Goal: Task Accomplishment & Management: Use online tool/utility

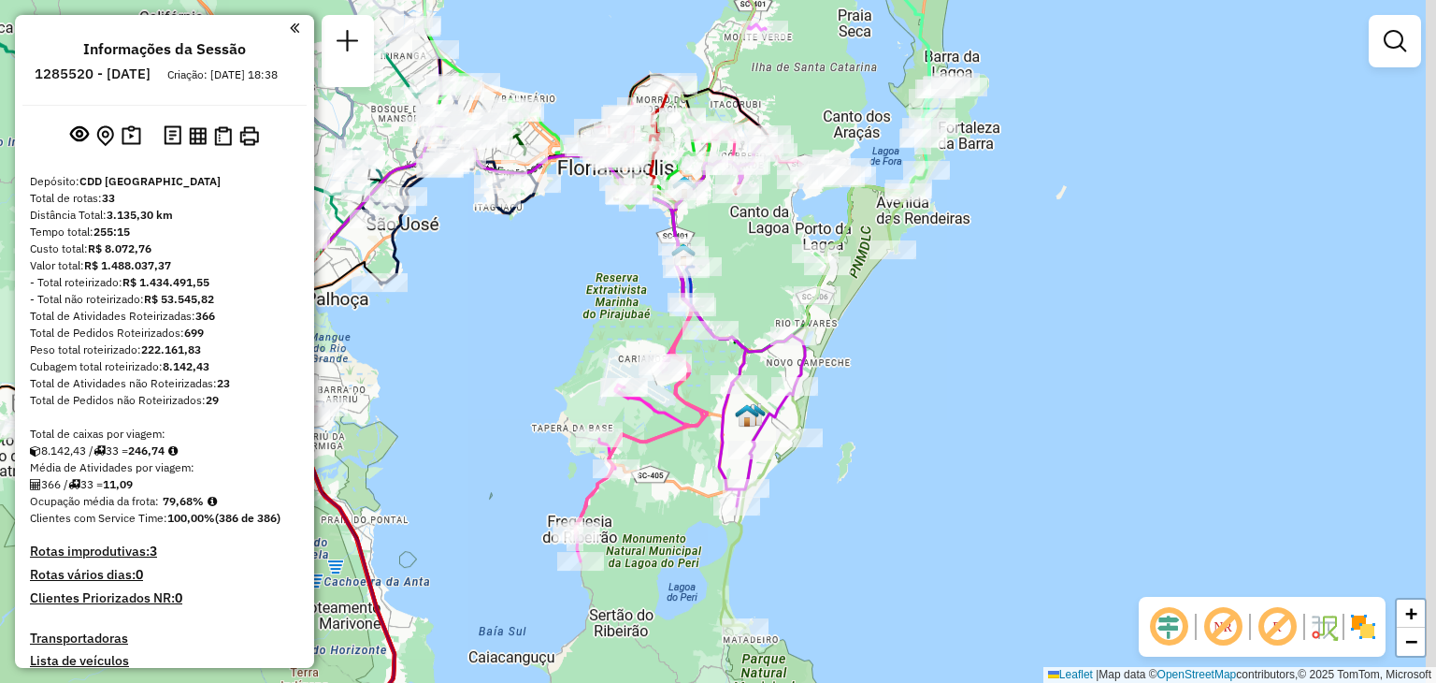
click at [943, 417] on div "Janela de atendimento Grade de atendimento Capacidade Transportadoras Veículos …" at bounding box center [718, 341] width 1436 height 683
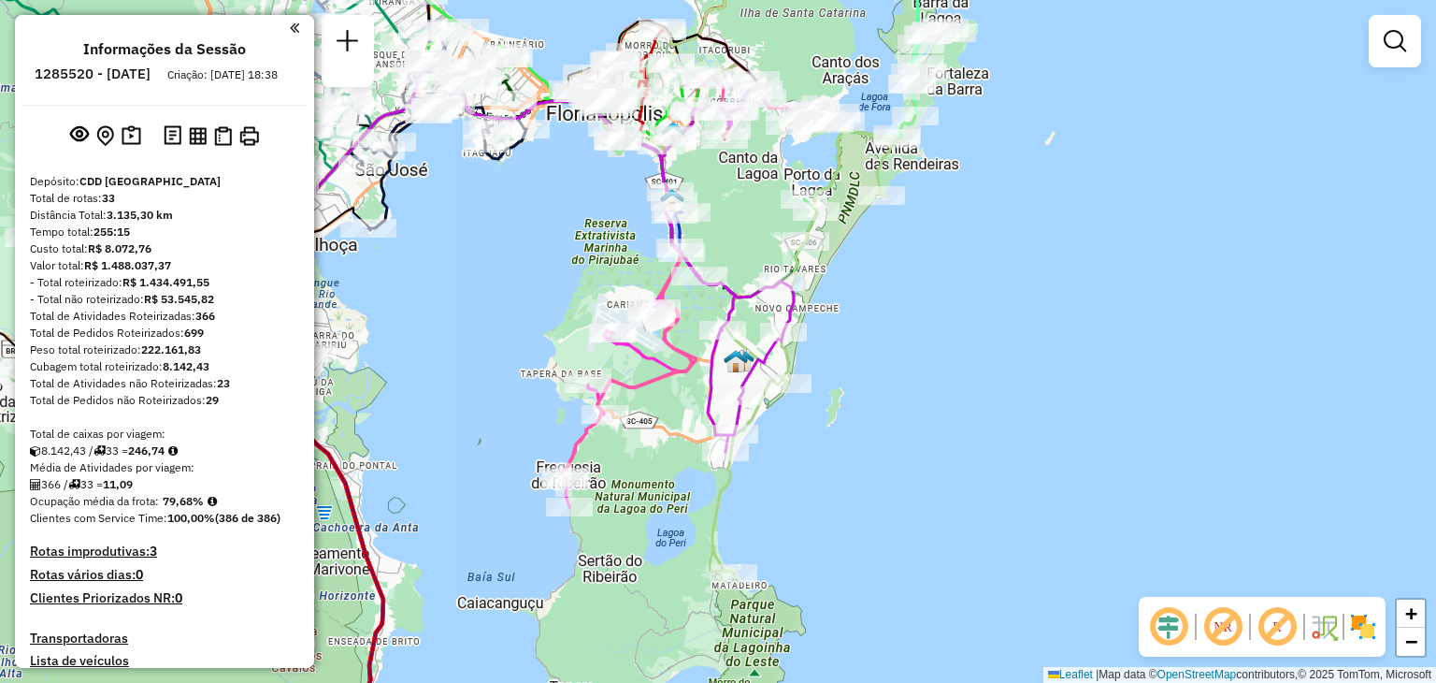
drag, startPoint x: 811, startPoint y: 555, endPoint x: 784, endPoint y: 540, distance: 31.0
click at [800, 512] on div "Janela de atendimento Grade de atendimento Capacidade Transportadoras Veículos …" at bounding box center [718, 341] width 1436 height 683
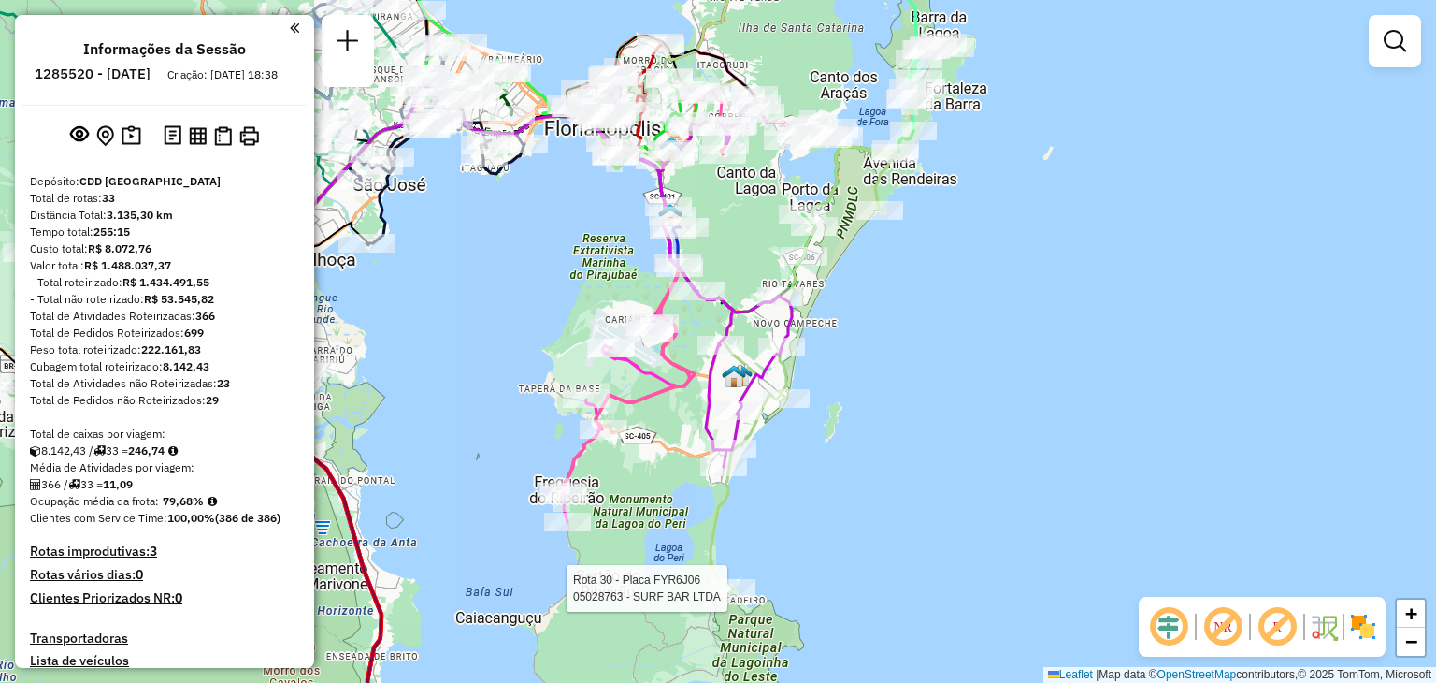
select select "**********"
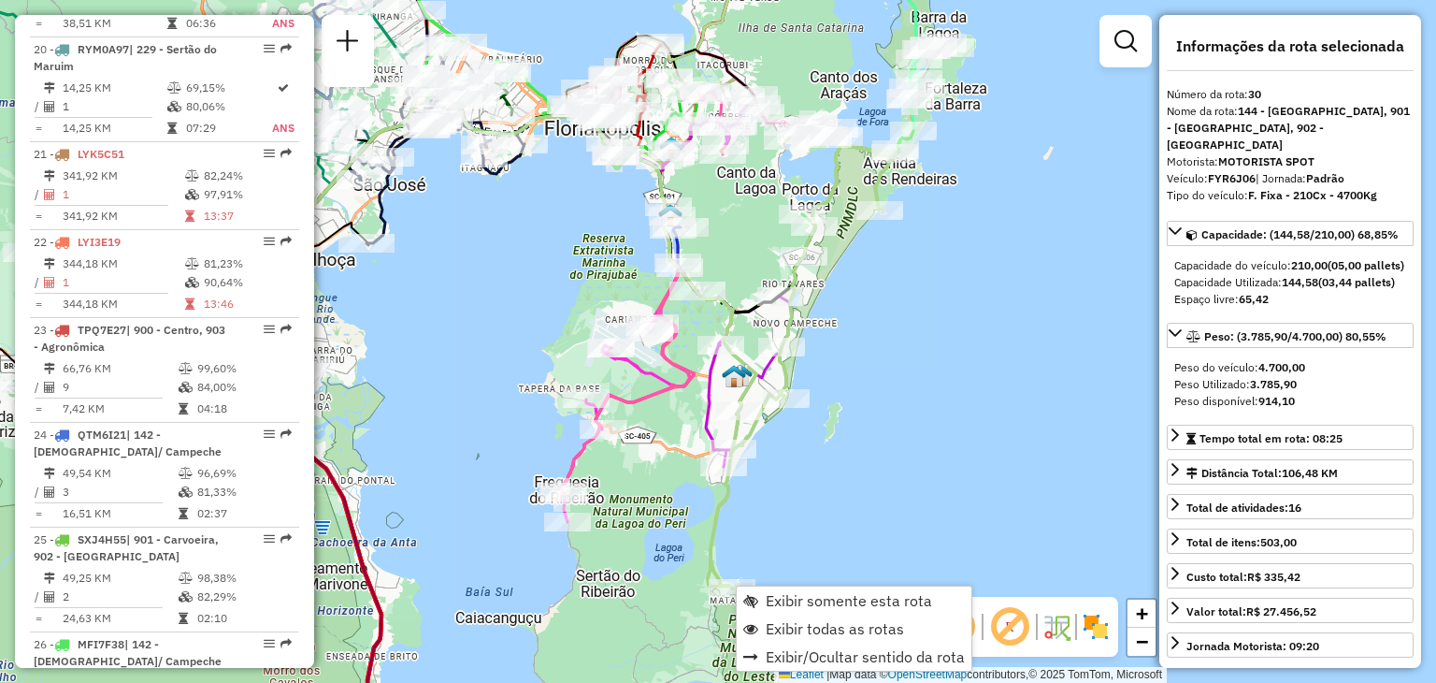
scroll to position [3849, 0]
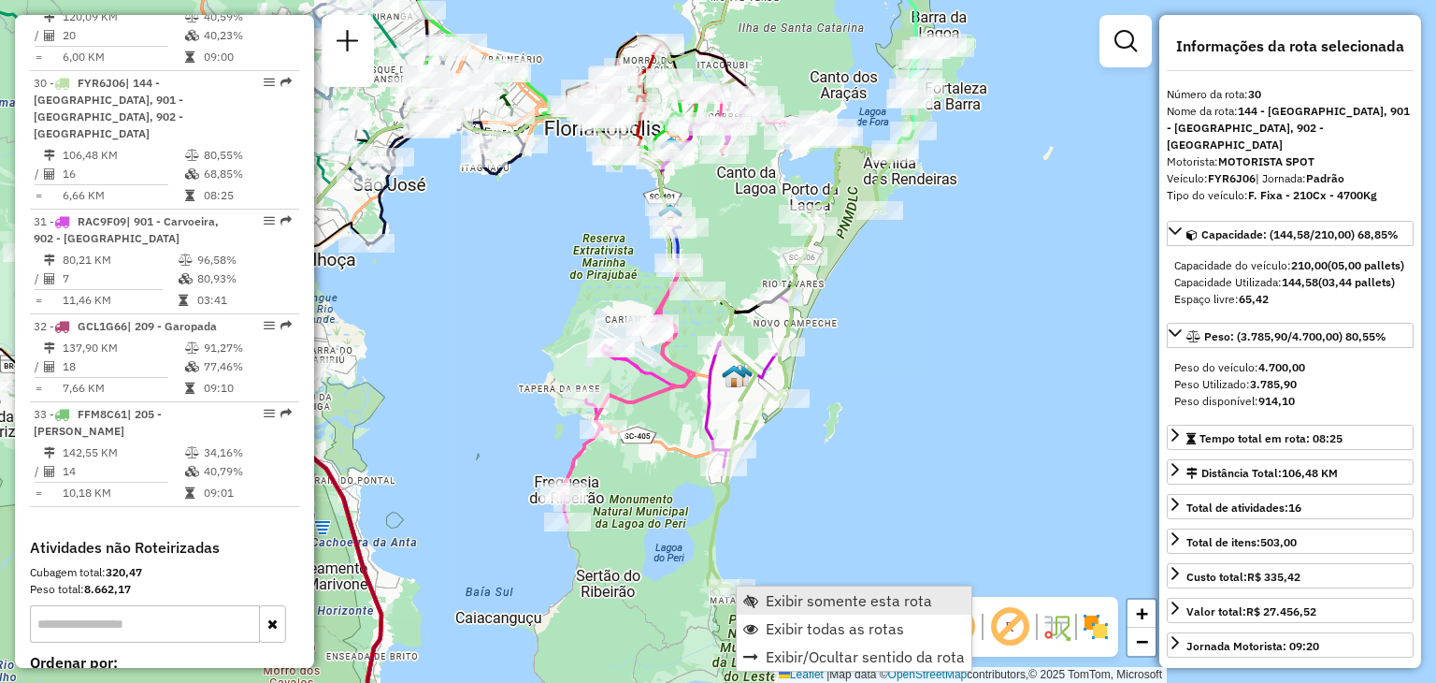
click at [787, 596] on span "Exibir somente esta rota" at bounding box center [849, 600] width 166 height 15
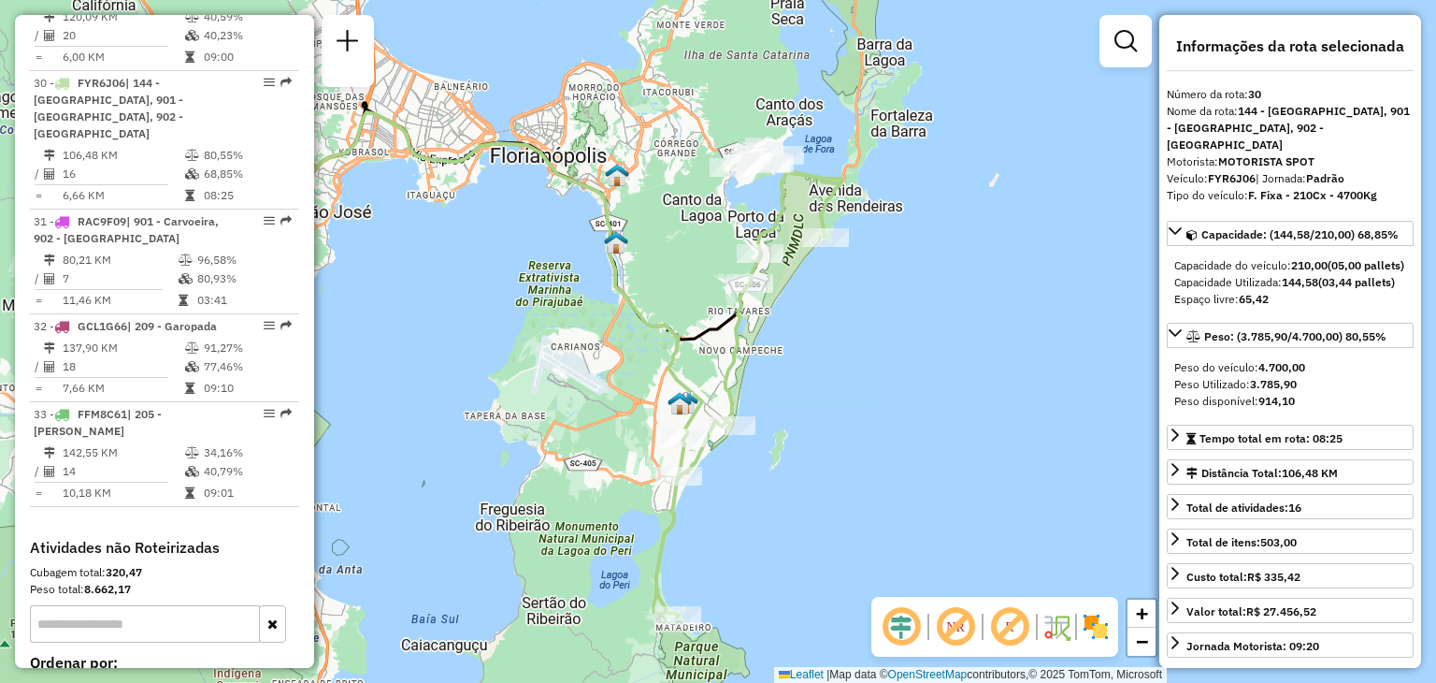
drag, startPoint x: 1040, startPoint y: 466, endPoint x: 849, endPoint y: 416, distance: 197.1
click at [857, 486] on div "Janela de atendimento Grade de atendimento Capacidade Transportadoras Veículos …" at bounding box center [718, 341] width 1436 height 683
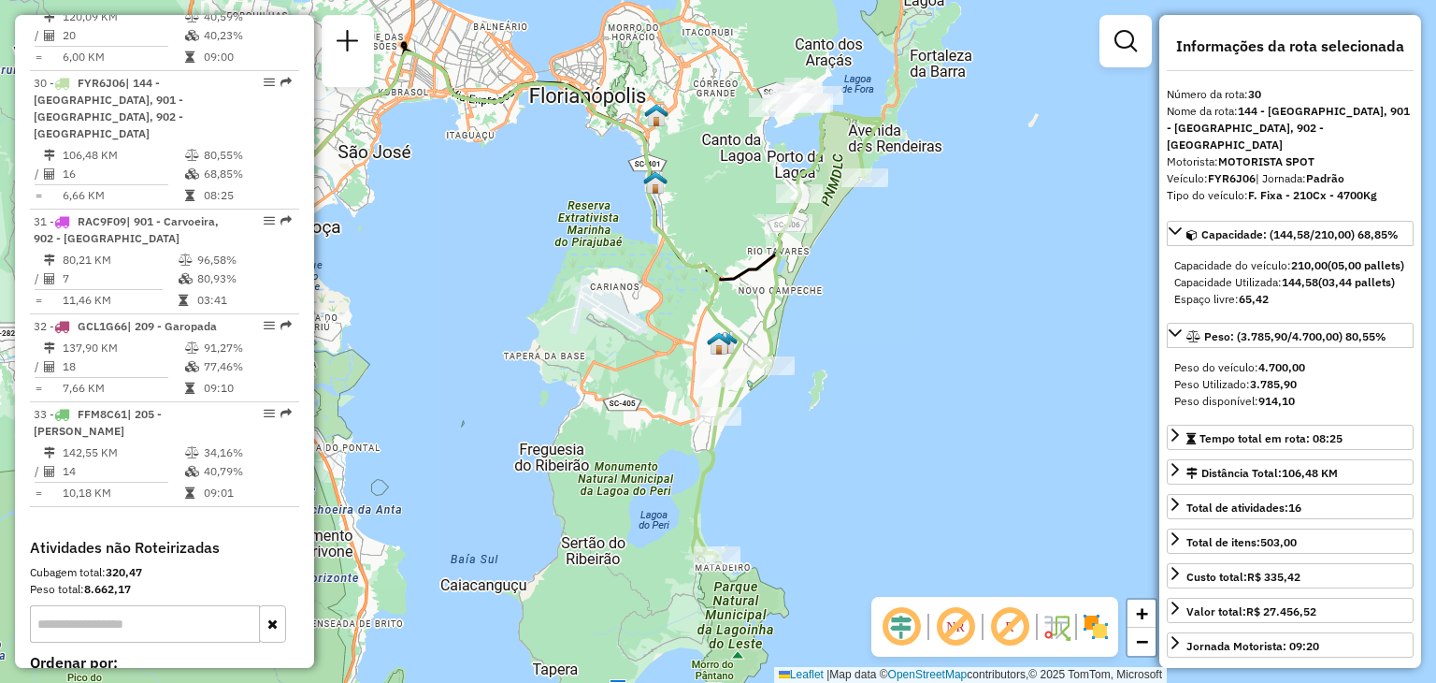
drag, startPoint x: 816, startPoint y: 439, endPoint x: 870, endPoint y: 417, distance: 57.5
click at [870, 417] on div "Janela de atendimento Grade de atendimento Capacidade Transportadoras Veículos …" at bounding box center [718, 341] width 1436 height 683
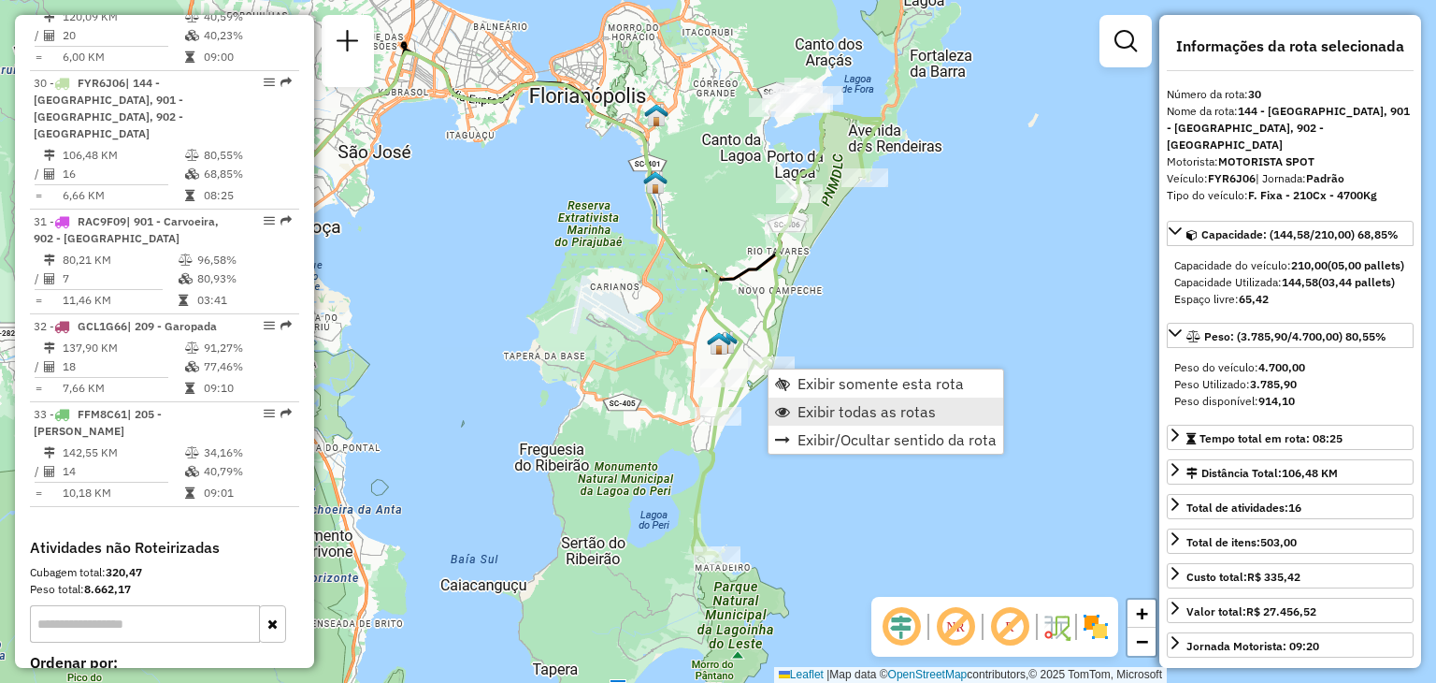
click at [838, 409] on span "Exibir todas as rotas" at bounding box center [867, 411] width 138 height 15
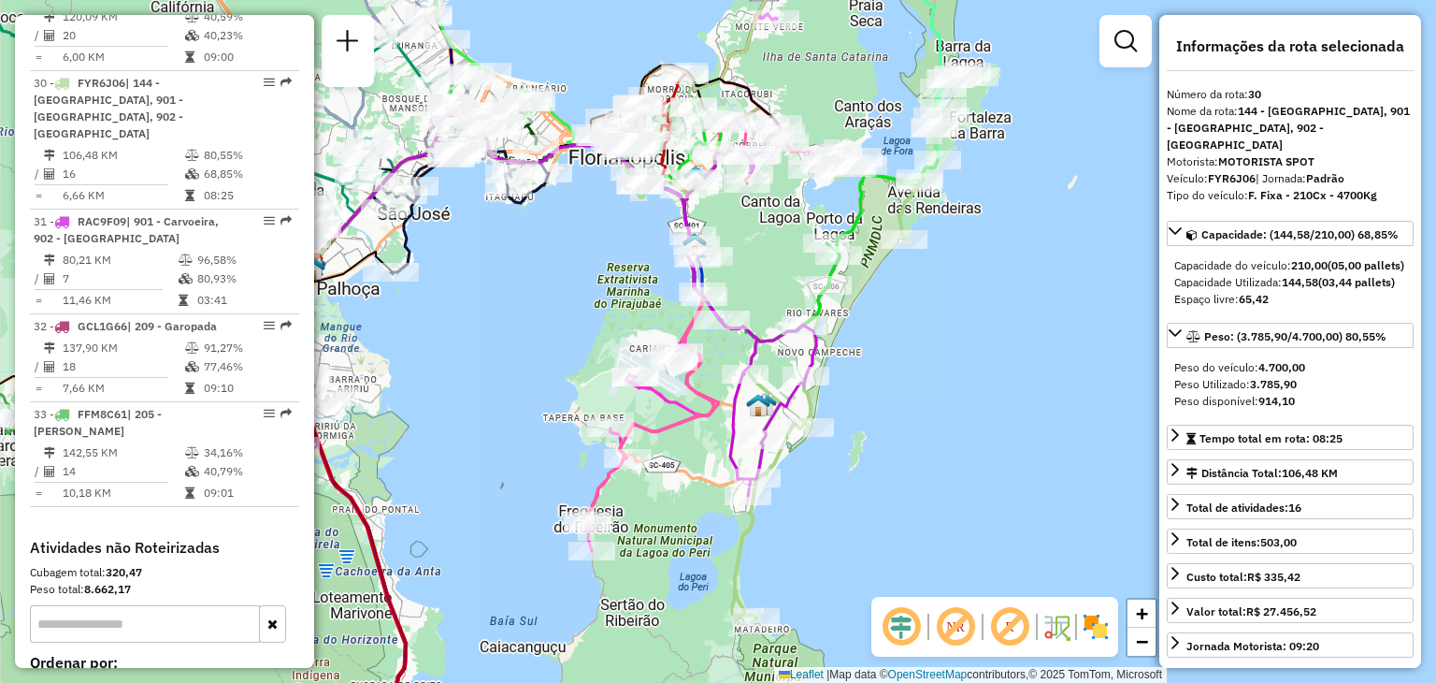
drag, startPoint x: 804, startPoint y: 427, endPoint x: 822, endPoint y: 469, distance: 44.8
click at [844, 487] on div "Janela de atendimento Grade de atendimento Capacidade Transportadoras Veículos …" at bounding box center [718, 341] width 1436 height 683
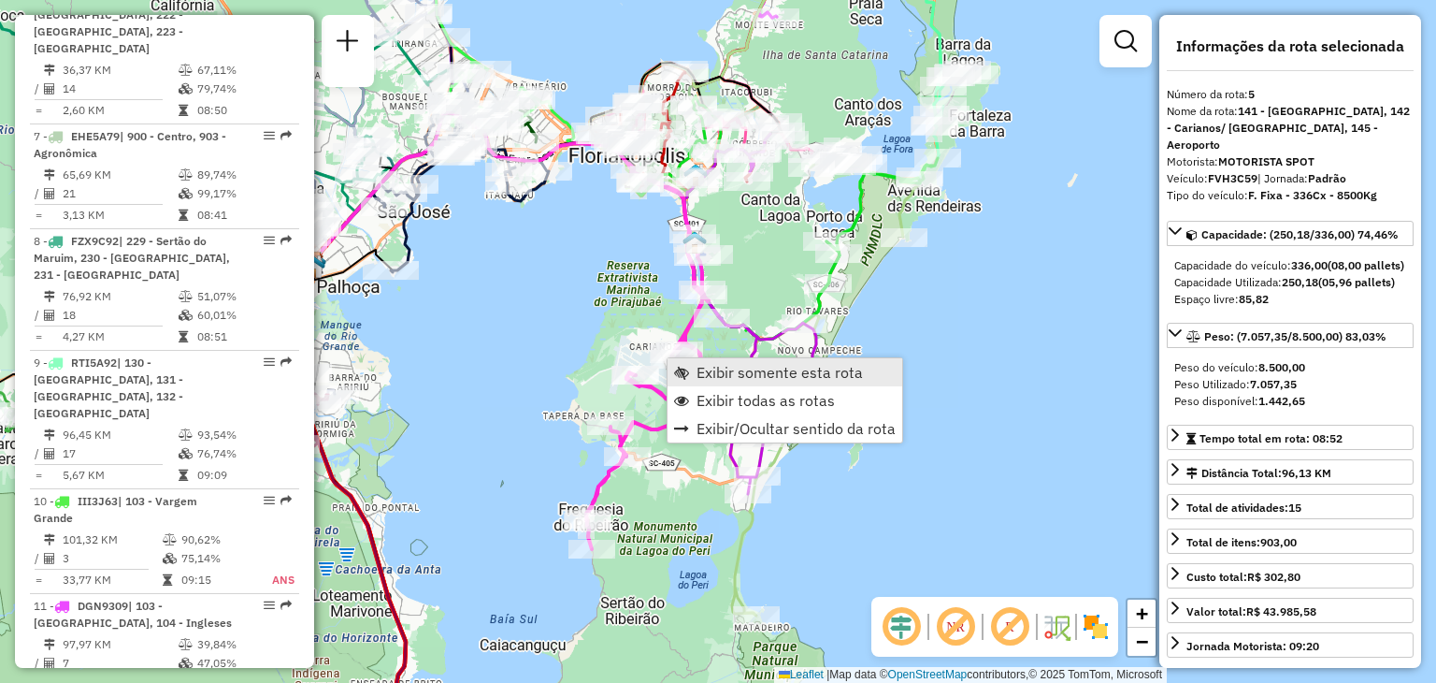
scroll to position [1151, 0]
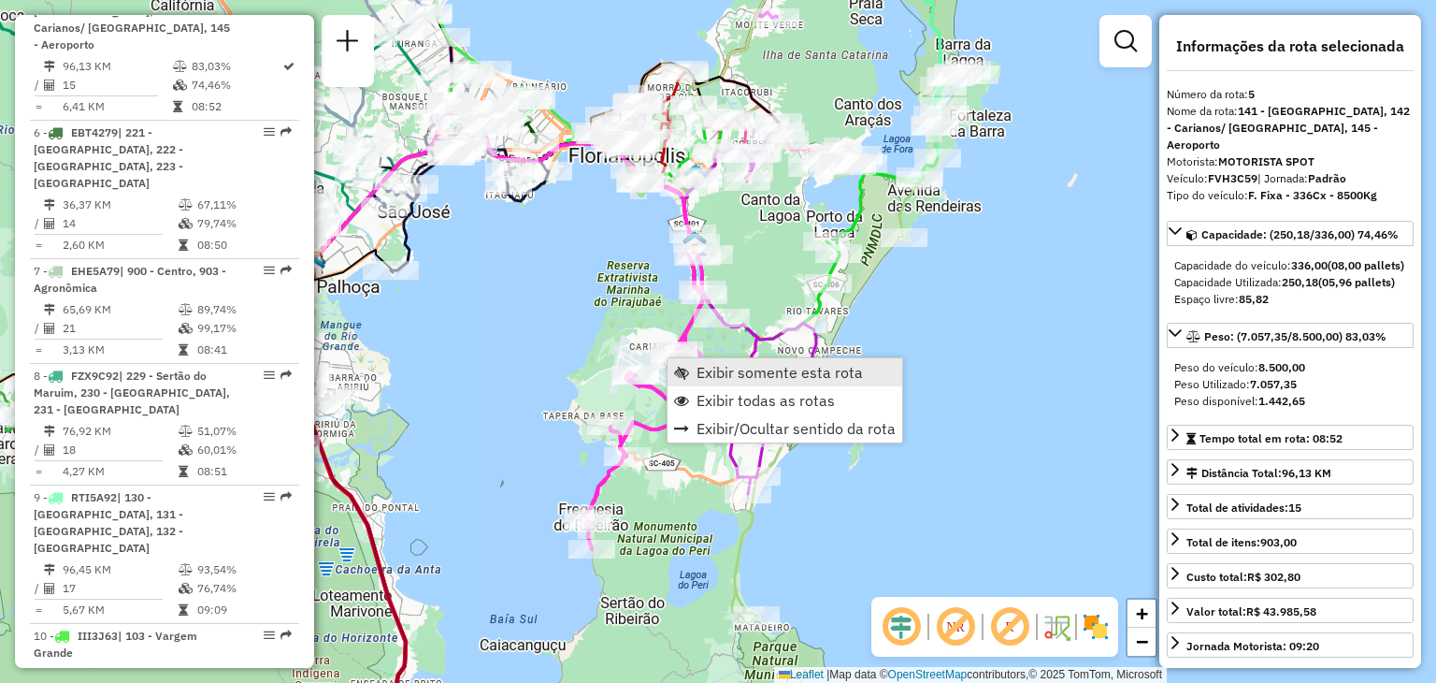
click at [726, 373] on span "Exibir somente esta rota" at bounding box center [780, 372] width 166 height 15
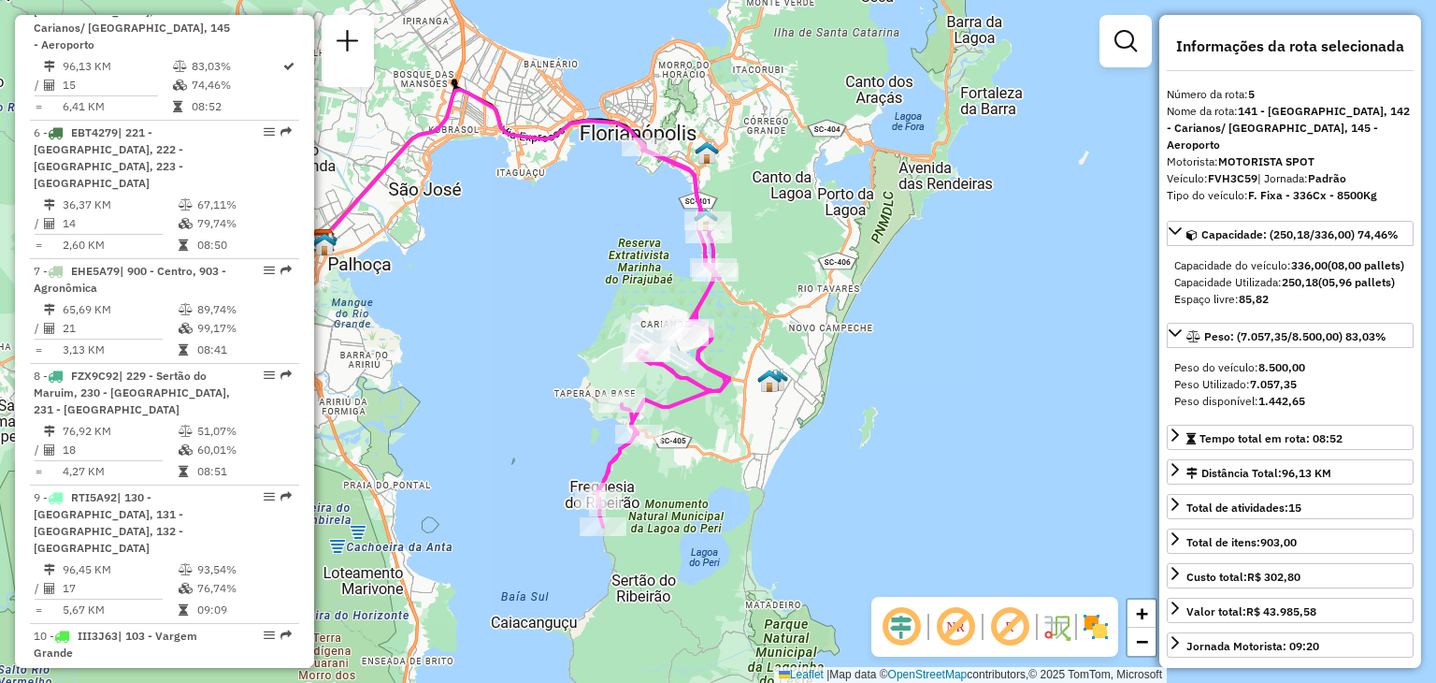
drag, startPoint x: 1095, startPoint y: 431, endPoint x: 860, endPoint y: 394, distance: 237.7
click at [900, 394] on div "Janela de atendimento Grade de atendimento Capacidade Transportadoras Veículos …" at bounding box center [718, 341] width 1436 height 683
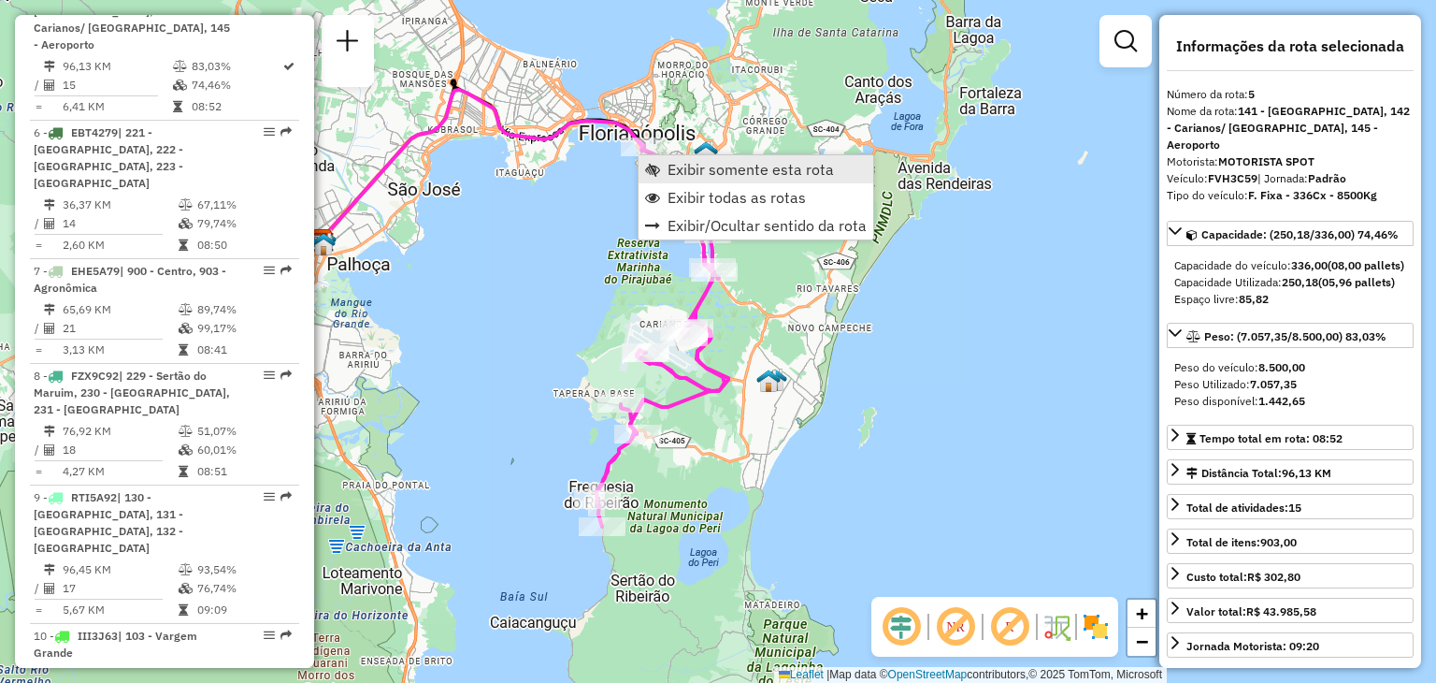
click at [651, 169] on span "Exibir somente esta rota" at bounding box center [652, 169] width 15 height 15
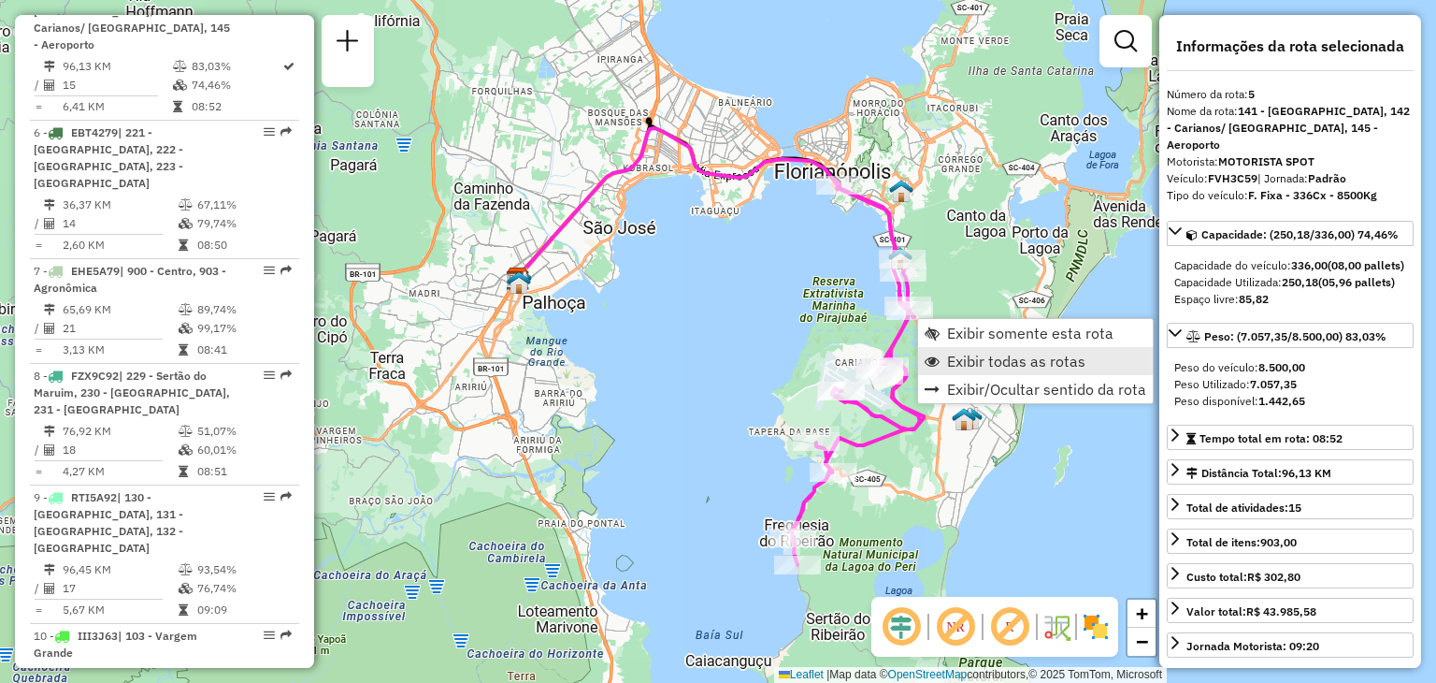
click at [970, 355] on span "Exibir todas as rotas" at bounding box center [1016, 361] width 138 height 15
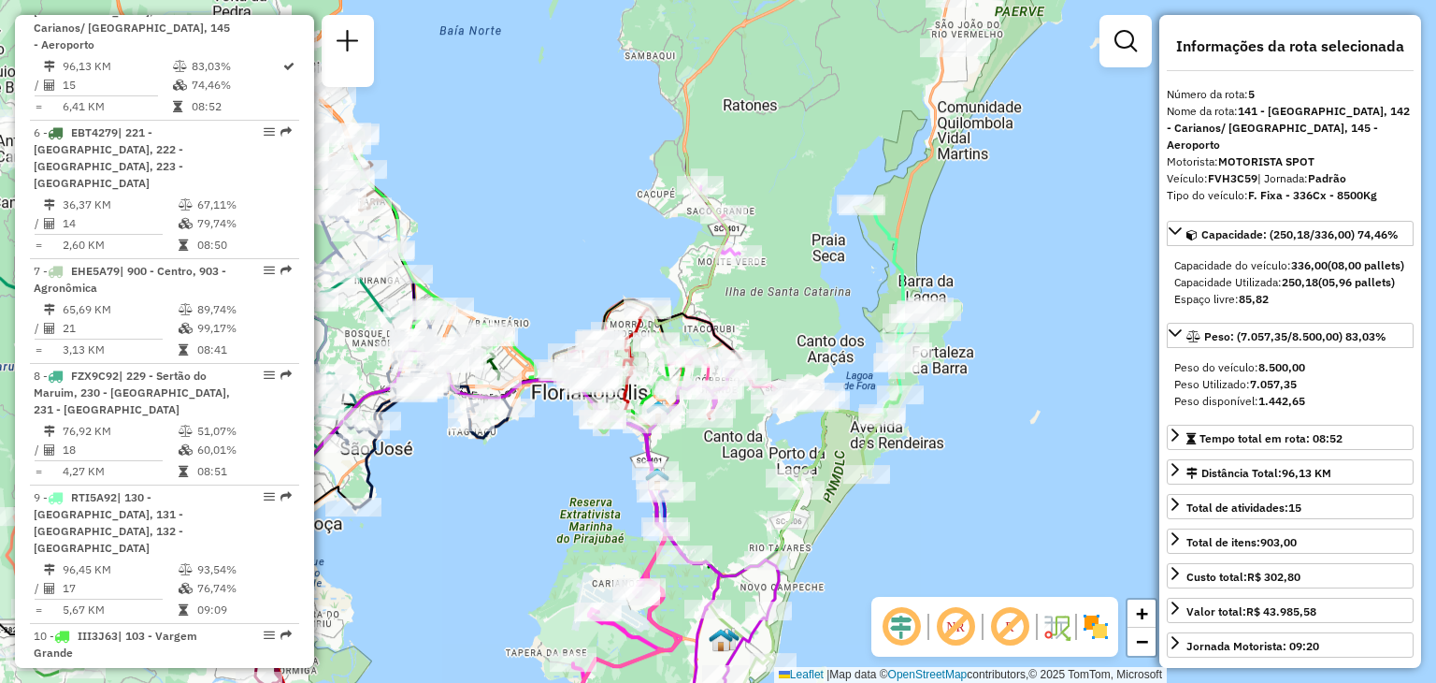
drag, startPoint x: 1069, startPoint y: 367, endPoint x: 826, endPoint y: 586, distance: 327.8
click at [828, 588] on div "Janela de atendimento Grade de atendimento Capacidade Transportadoras Veículos …" at bounding box center [718, 341] width 1436 height 683
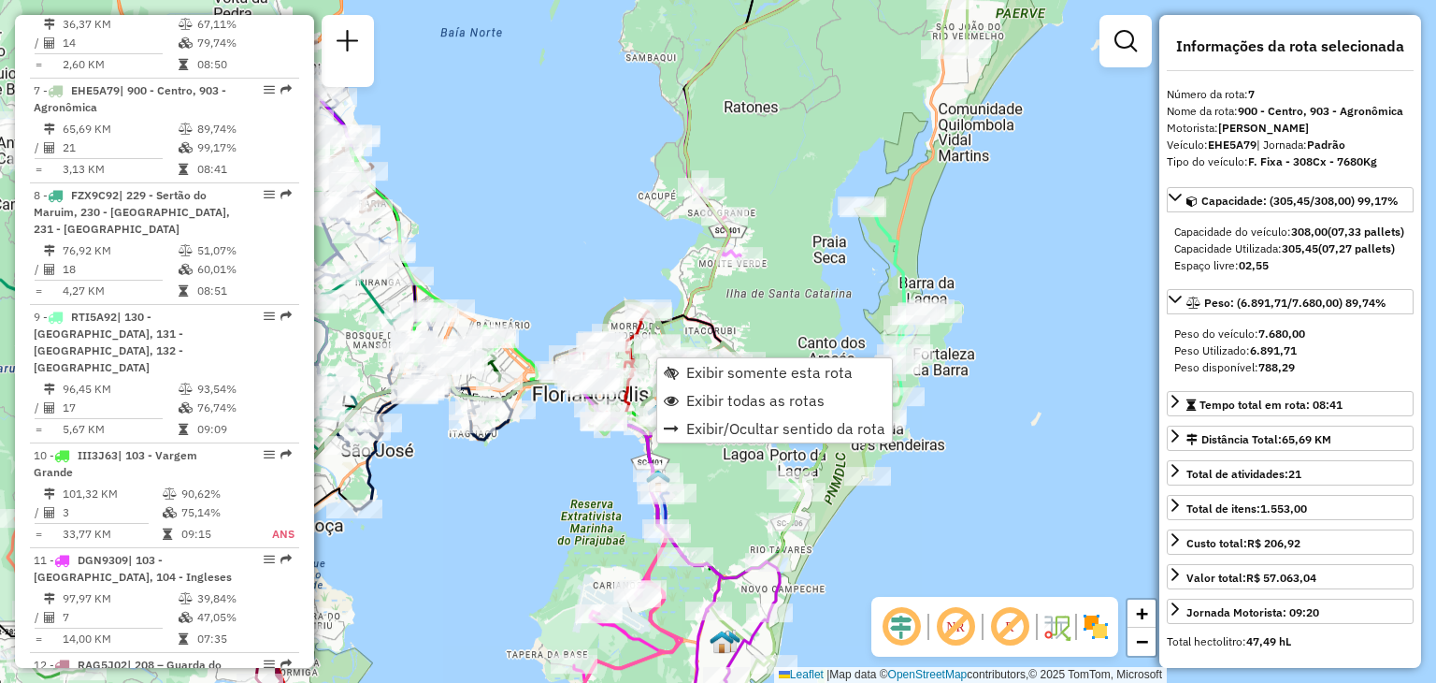
scroll to position [1393, 0]
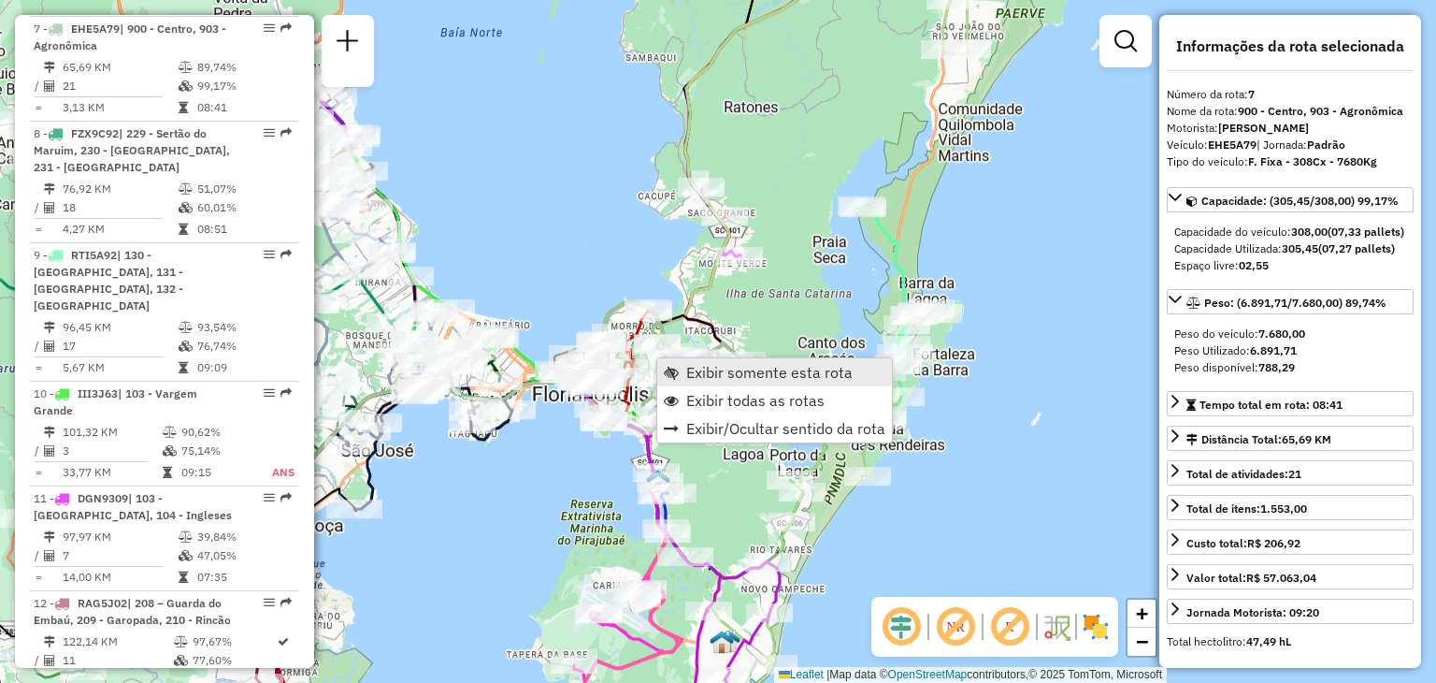
click at [705, 369] on span "Exibir somente esta rota" at bounding box center [769, 372] width 166 height 15
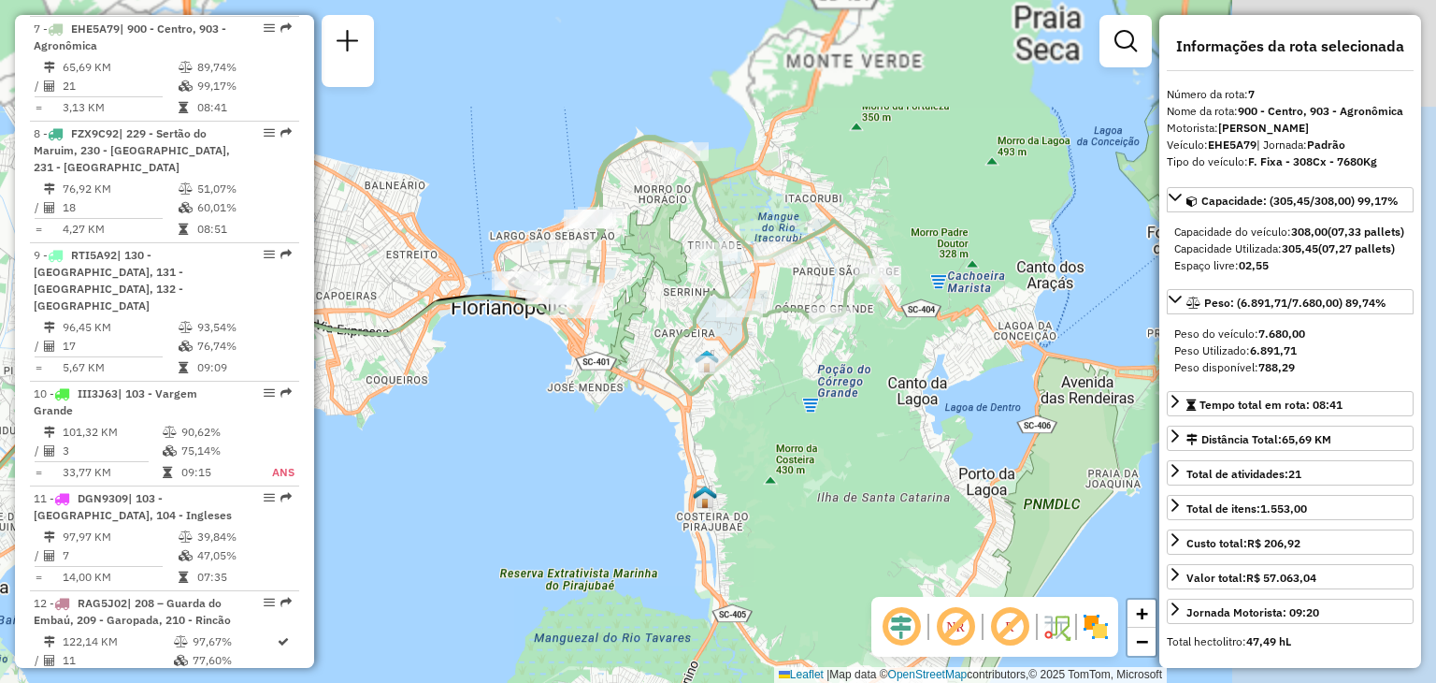
drag, startPoint x: 1023, startPoint y: 409, endPoint x: 709, endPoint y: 412, distance: 314.2
click at [709, 412] on div "Janela de atendimento Grade de atendimento Capacidade Transportadoras Veículos …" at bounding box center [718, 341] width 1436 height 683
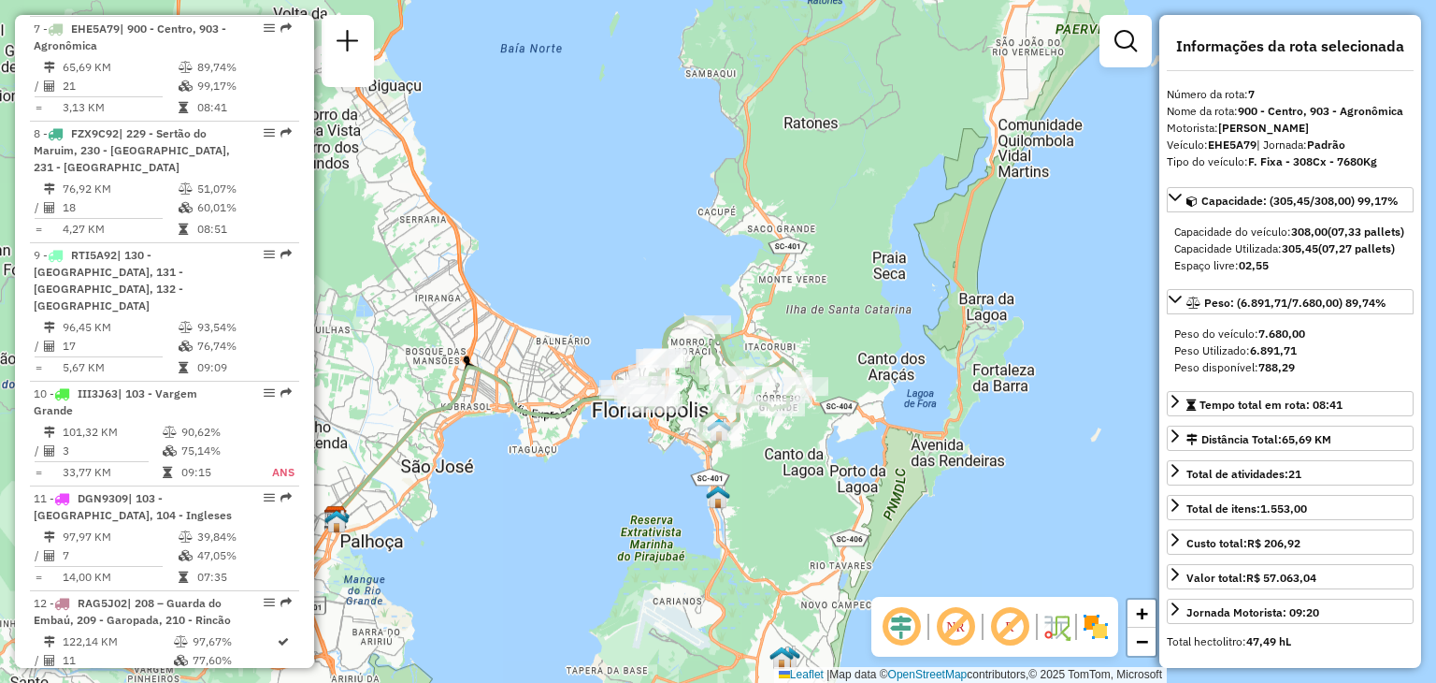
drag, startPoint x: 753, startPoint y: 401, endPoint x: 763, endPoint y: 455, distance: 54.3
click at [763, 455] on div "Janela de atendimento Grade de atendimento Capacidade Transportadoras Veículos …" at bounding box center [718, 341] width 1436 height 683
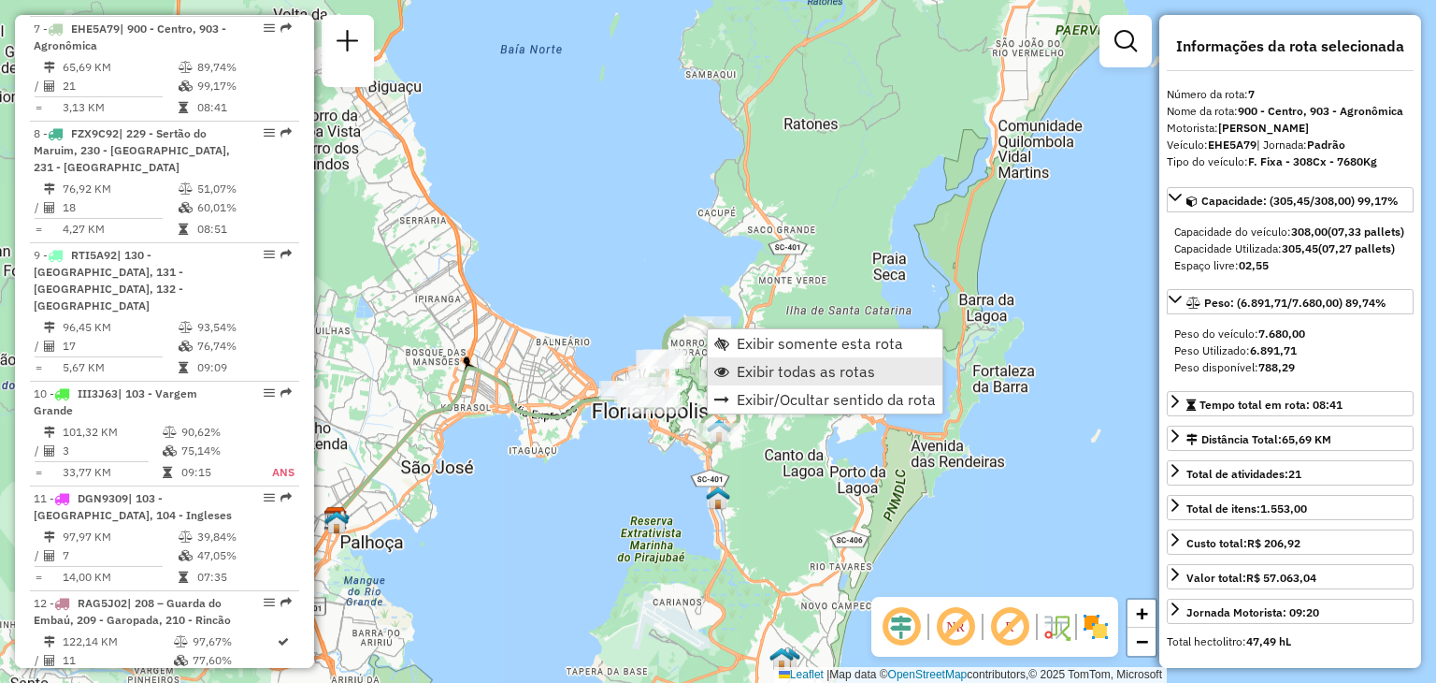
click at [782, 371] on span "Exibir todas as rotas" at bounding box center [806, 371] width 138 height 15
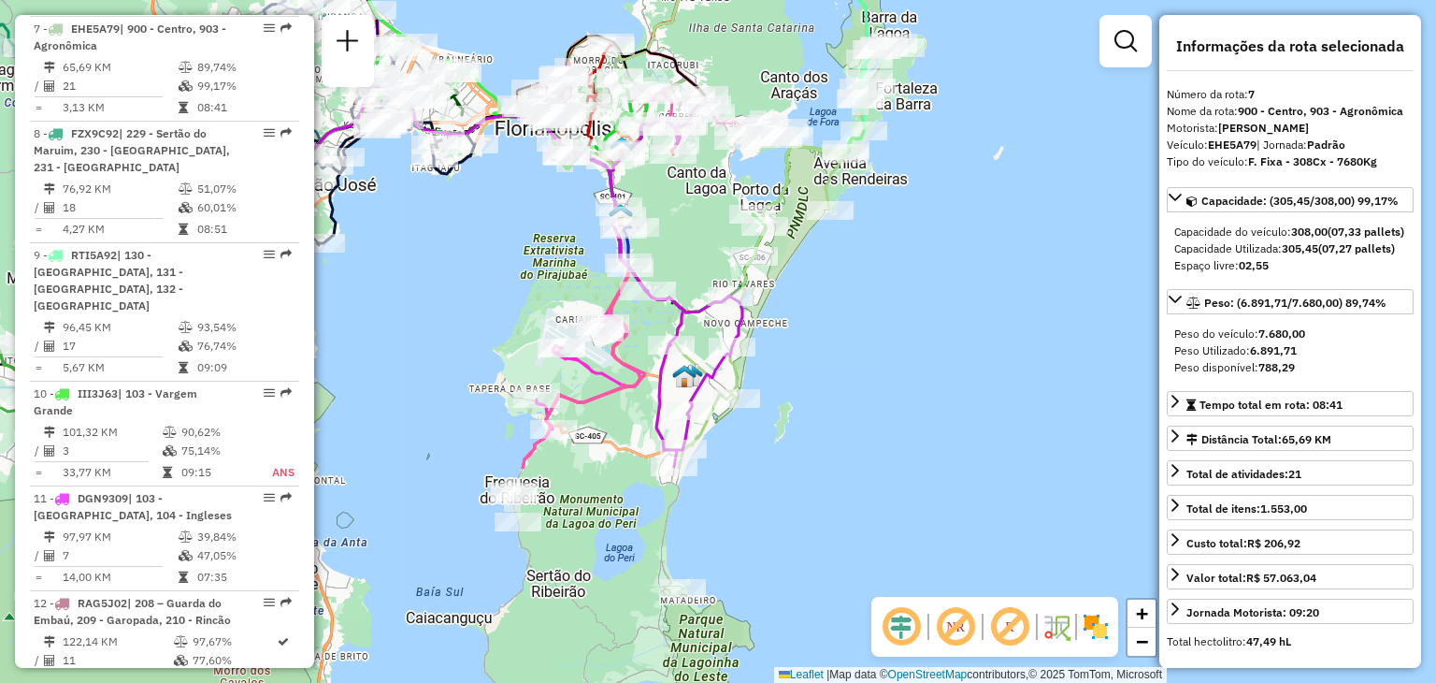
drag, startPoint x: 1032, startPoint y: 469, endPoint x: 931, endPoint y: 199, distance: 287.3
click at [935, 185] on div "Janela de atendimento Grade de atendimento Capacidade Transportadoras Veículos …" at bounding box center [718, 341] width 1436 height 683
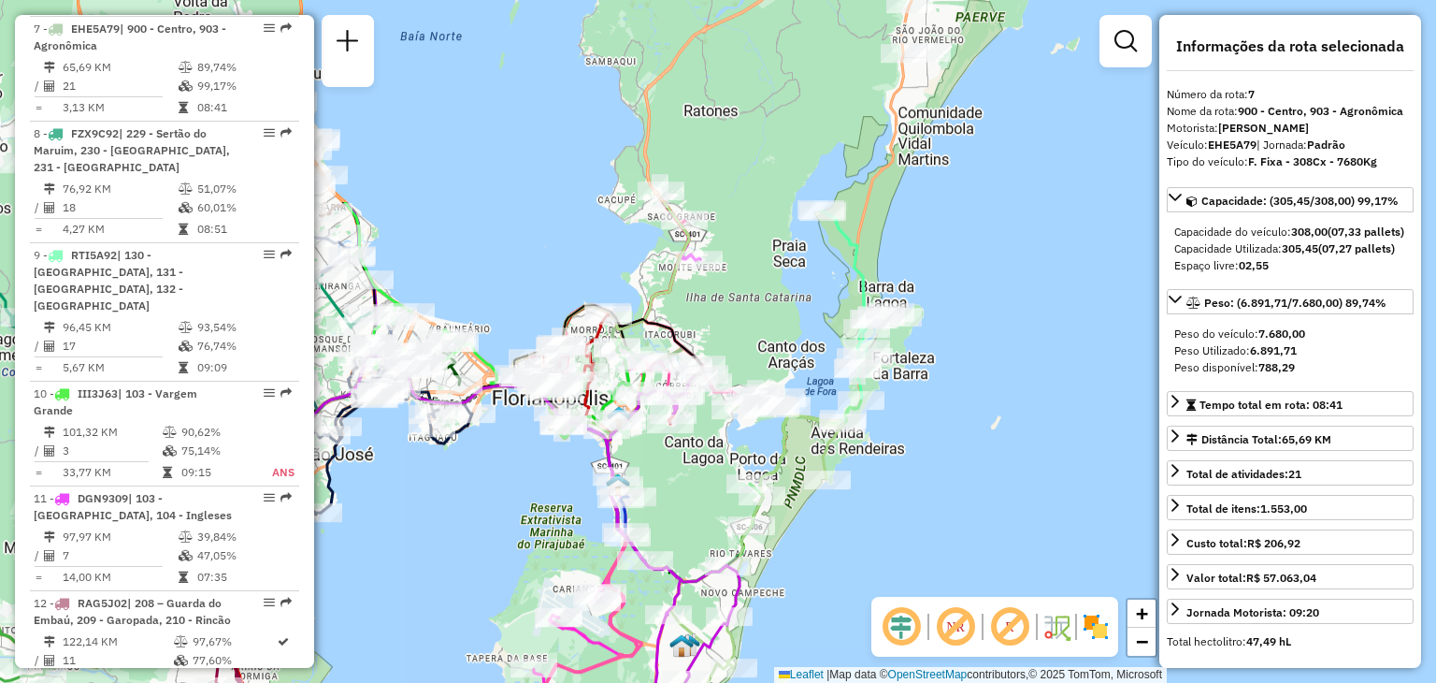
drag, startPoint x: 852, startPoint y: 315, endPoint x: 826, endPoint y: 532, distance: 218.5
click at [849, 582] on div "Janela de atendimento Grade de atendimento Capacidade Transportadoras Veículos …" at bounding box center [718, 341] width 1436 height 683
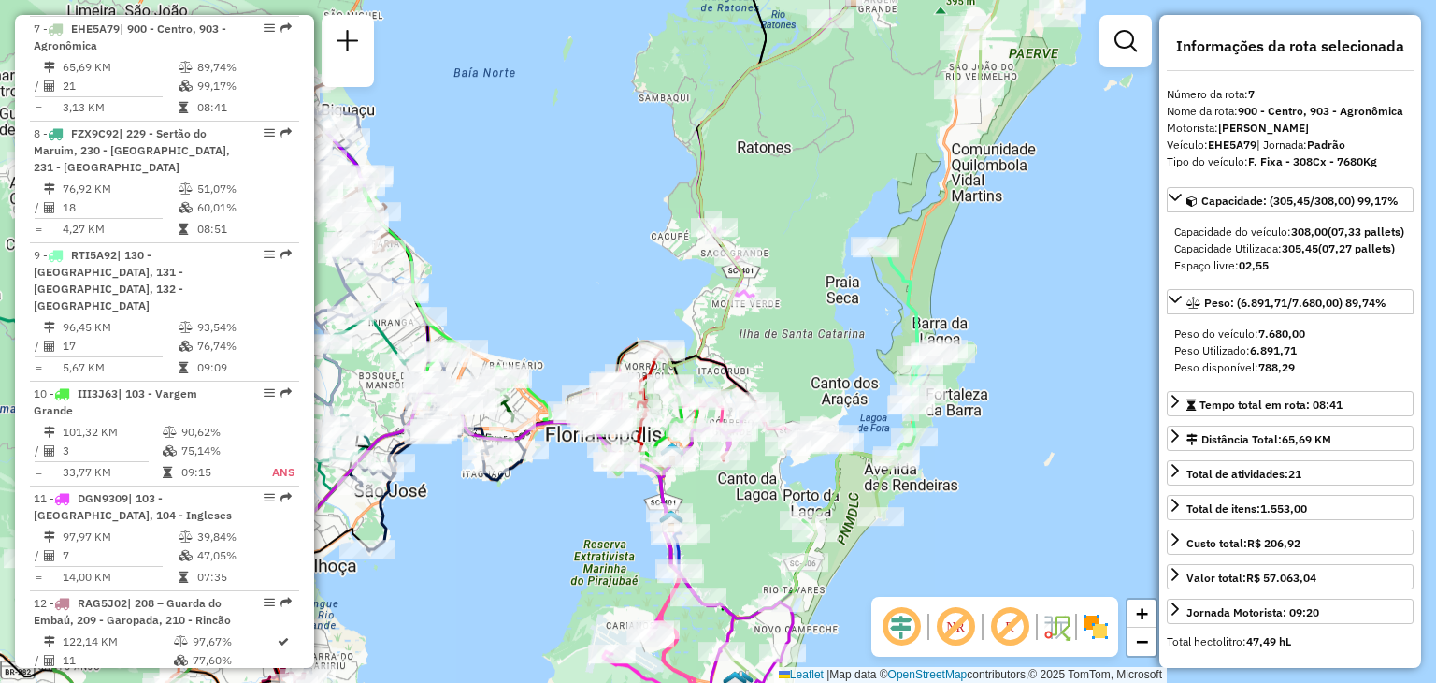
drag, startPoint x: 726, startPoint y: 309, endPoint x: 778, endPoint y: 349, distance: 66.0
click at [778, 349] on div "Janela de atendimento Grade de atendimento Capacidade Transportadoras Veículos …" at bounding box center [718, 341] width 1436 height 683
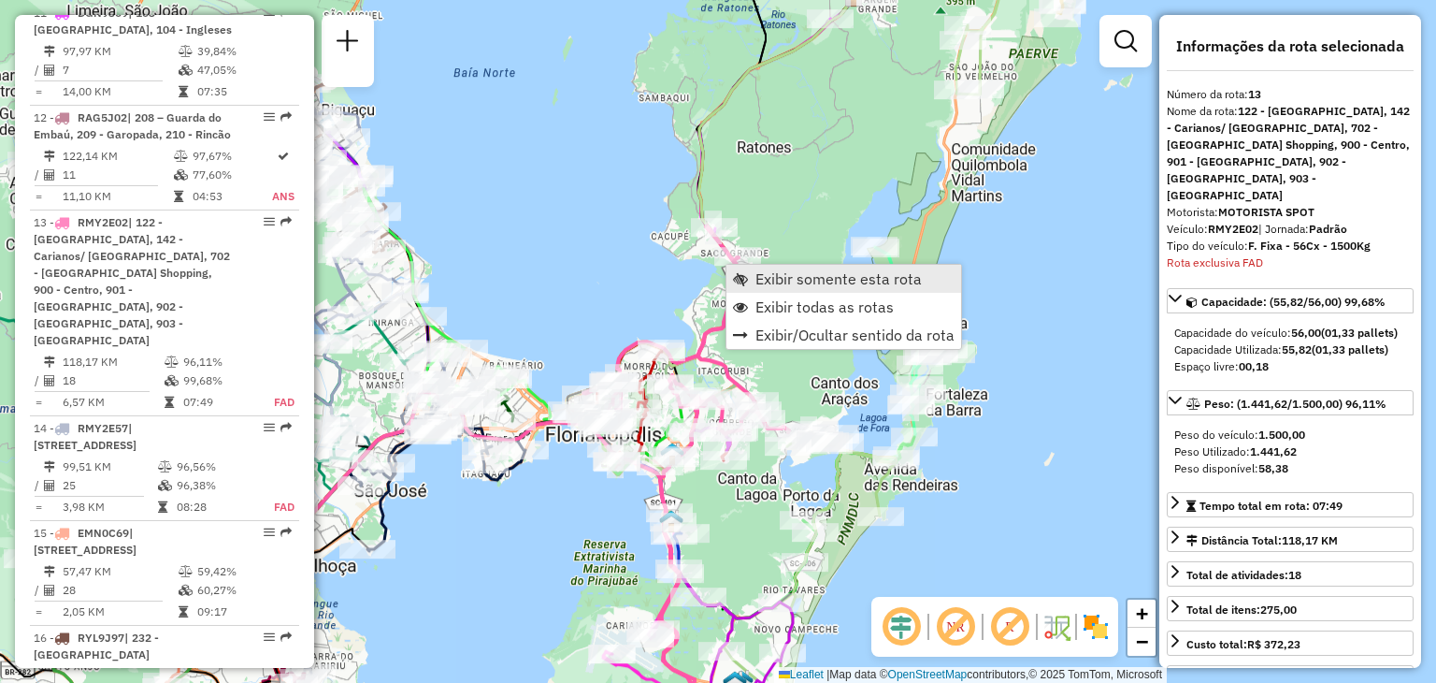
scroll to position [2087, 0]
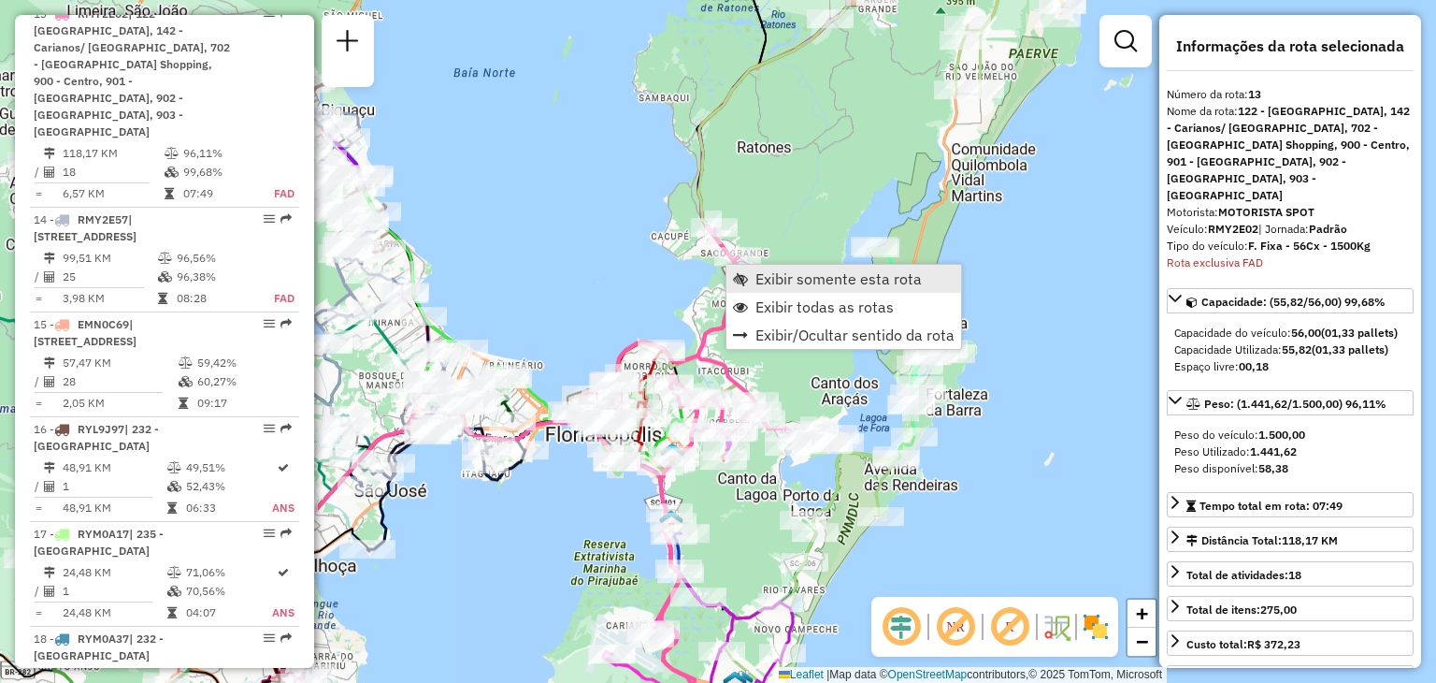
click at [774, 272] on span "Exibir somente esta rota" at bounding box center [839, 278] width 166 height 15
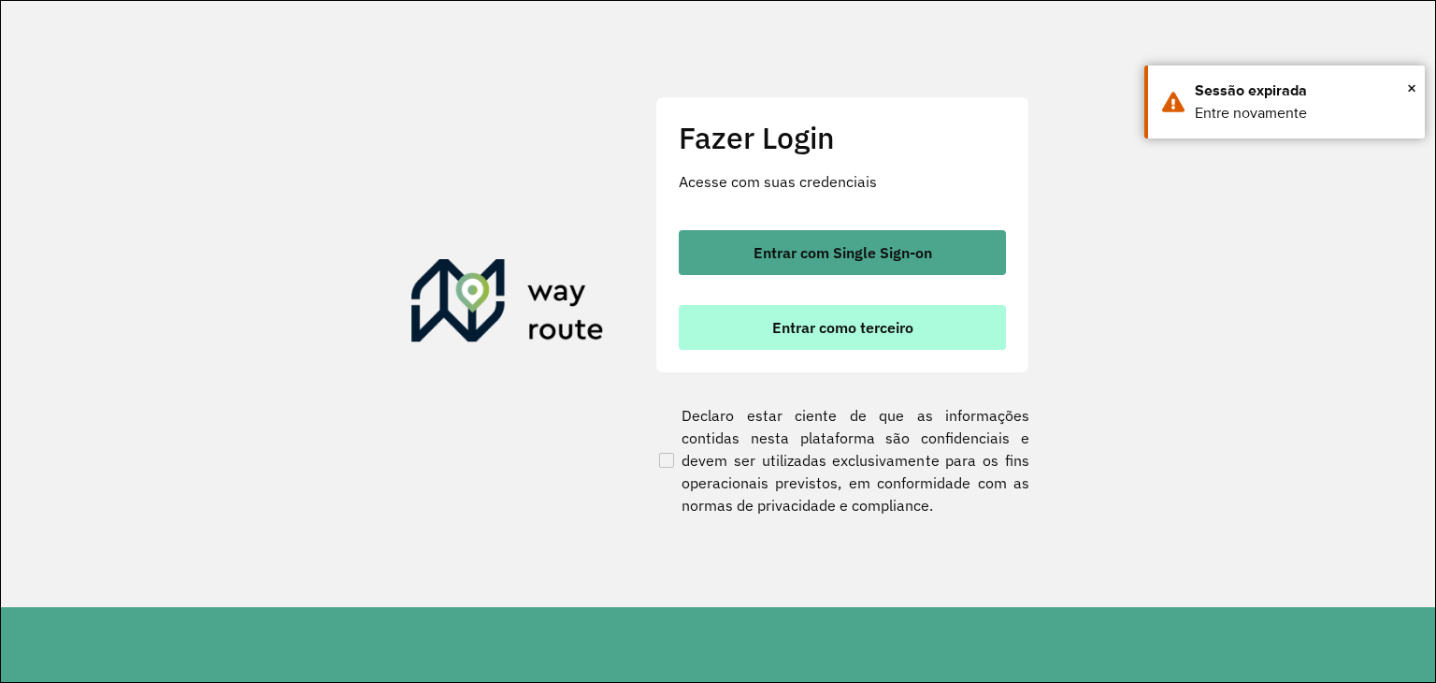
drag, startPoint x: 963, startPoint y: 372, endPoint x: 900, endPoint y: 339, distance: 72.0
click at [900, 339] on section "Fazer Login Acesse com suas credenciais Entrar com Single Sign-on Entrar como t…" at bounding box center [718, 304] width 1435 height 606
click at [822, 331] on span "Entrar como terceiro" at bounding box center [842, 327] width 141 height 15
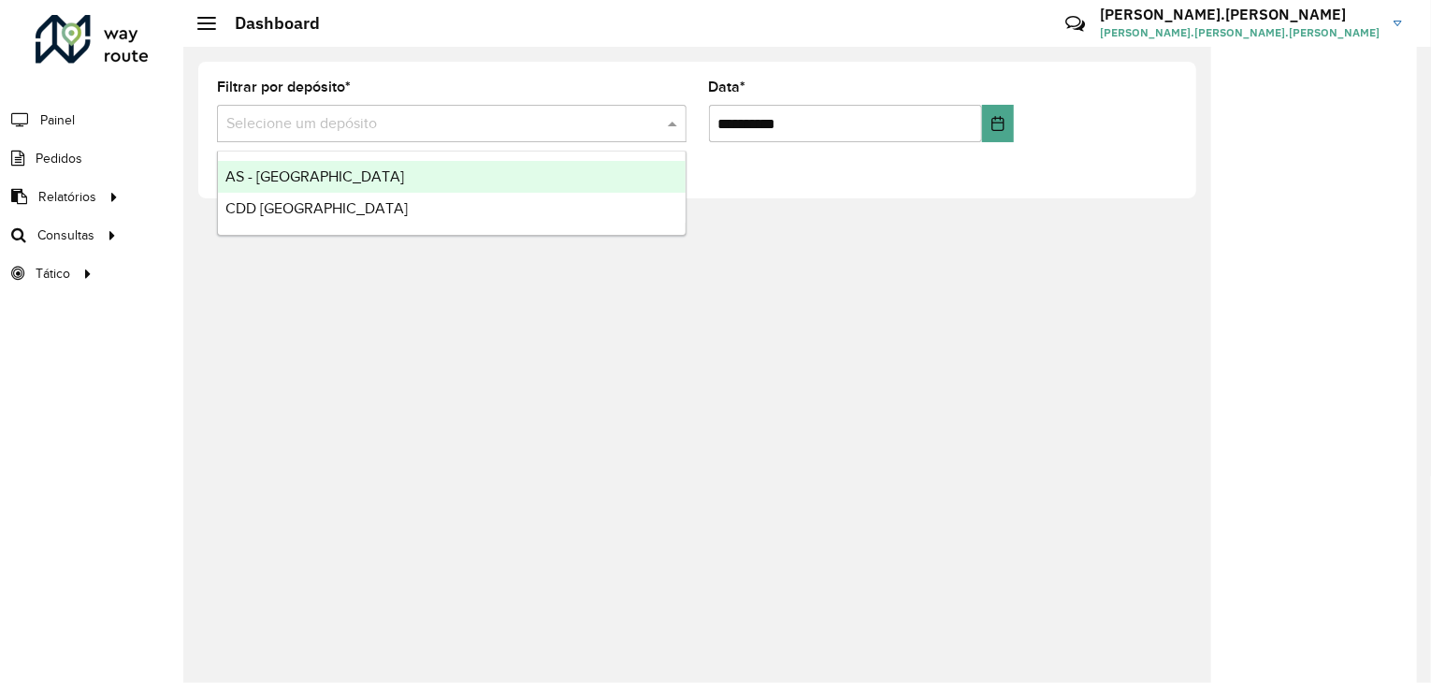
click at [375, 118] on input "text" at bounding box center [432, 124] width 413 height 22
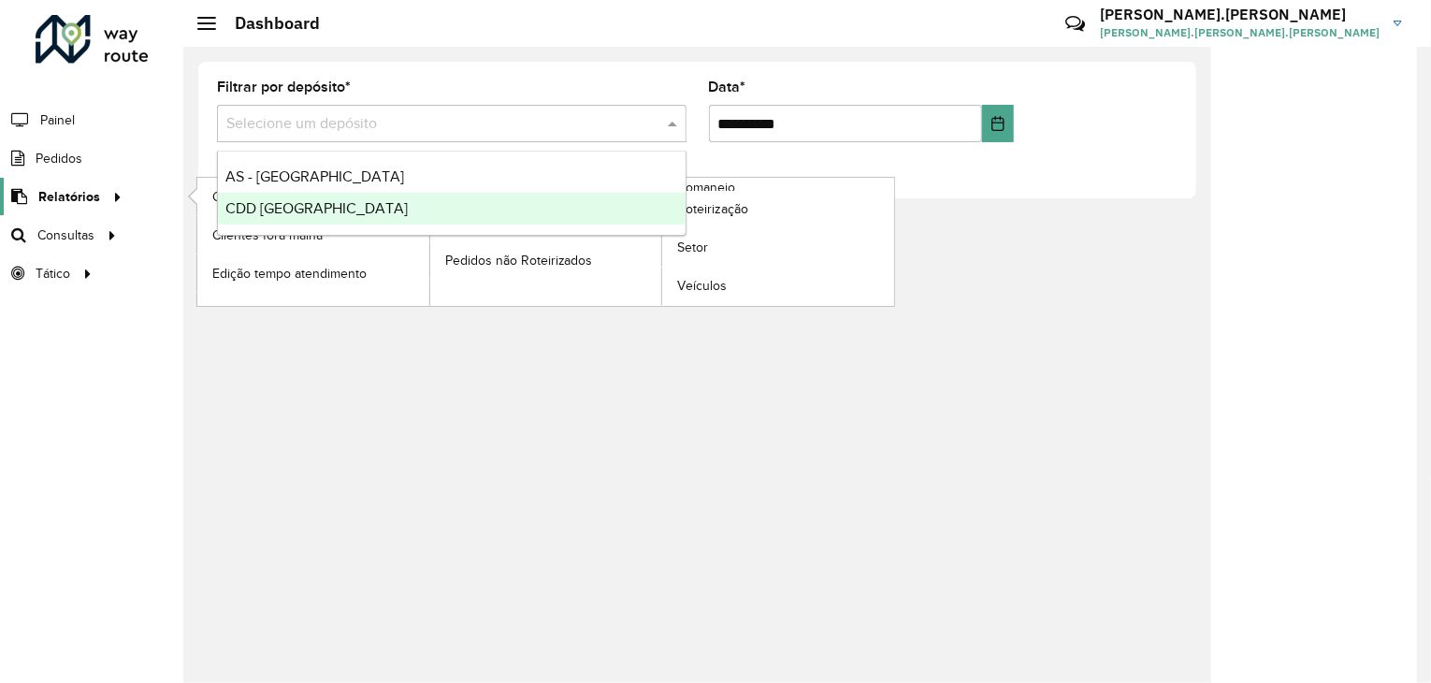
click at [90, 194] on span "Relatórios" at bounding box center [69, 197] width 62 height 20
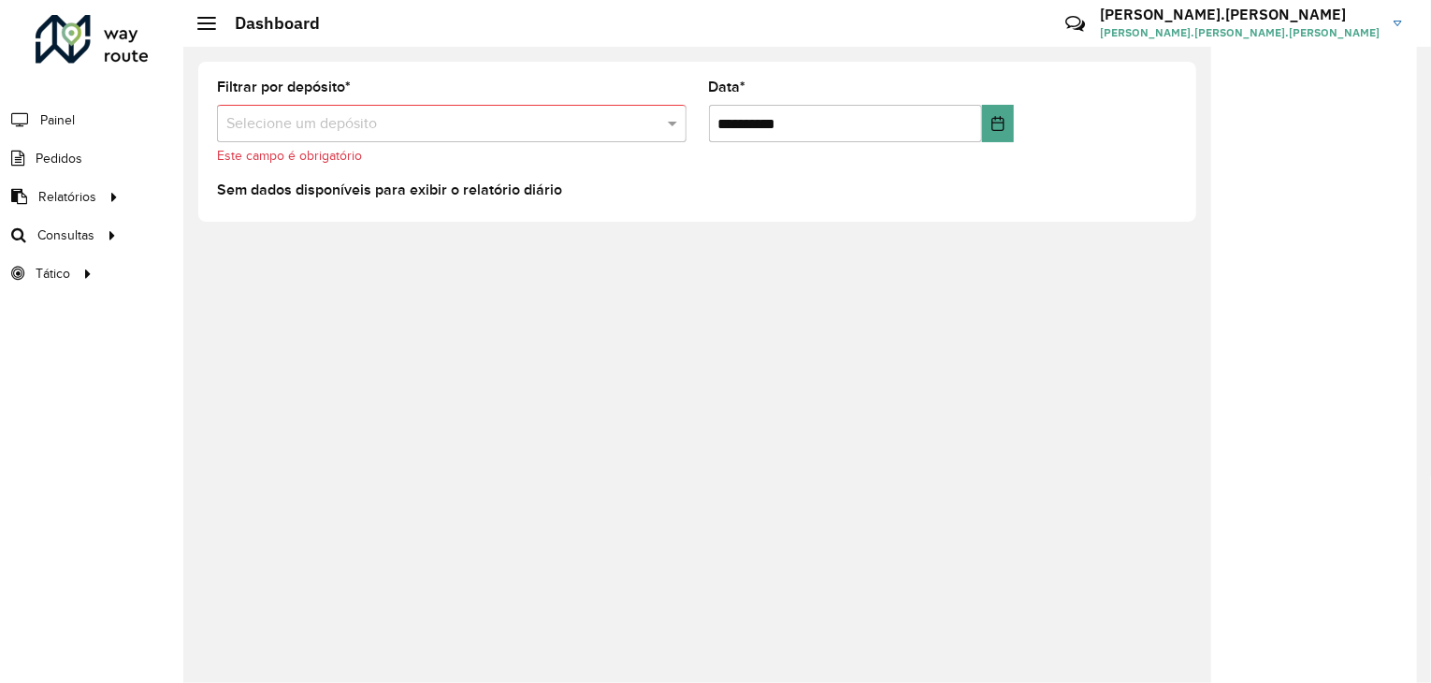
drag, startPoint x: 348, startPoint y: 419, endPoint x: 326, endPoint y: 397, distance: 30.4
click at [348, 420] on div "**********" at bounding box center [807, 365] width 1248 height 636
click at [270, 237] on span "Roteirização" at bounding box center [250, 235] width 76 height 20
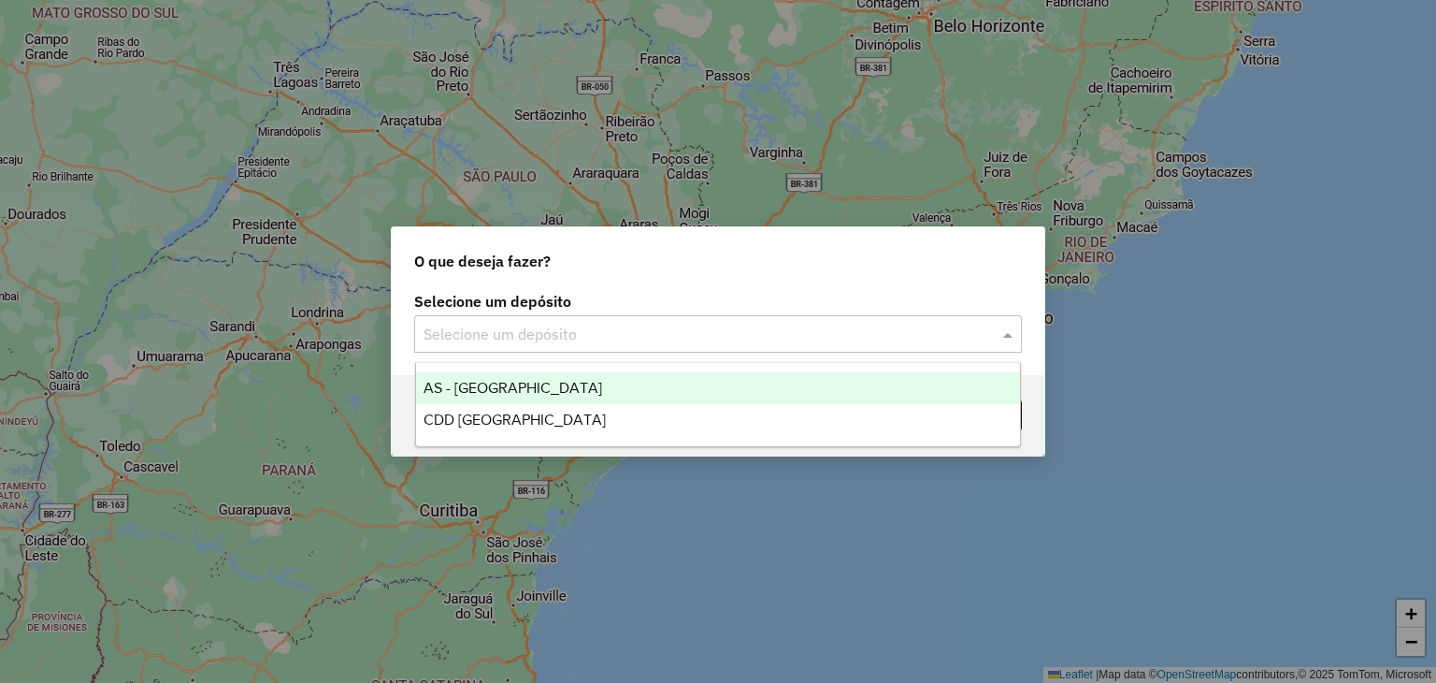
click at [644, 336] on input "text" at bounding box center [700, 335] width 552 height 22
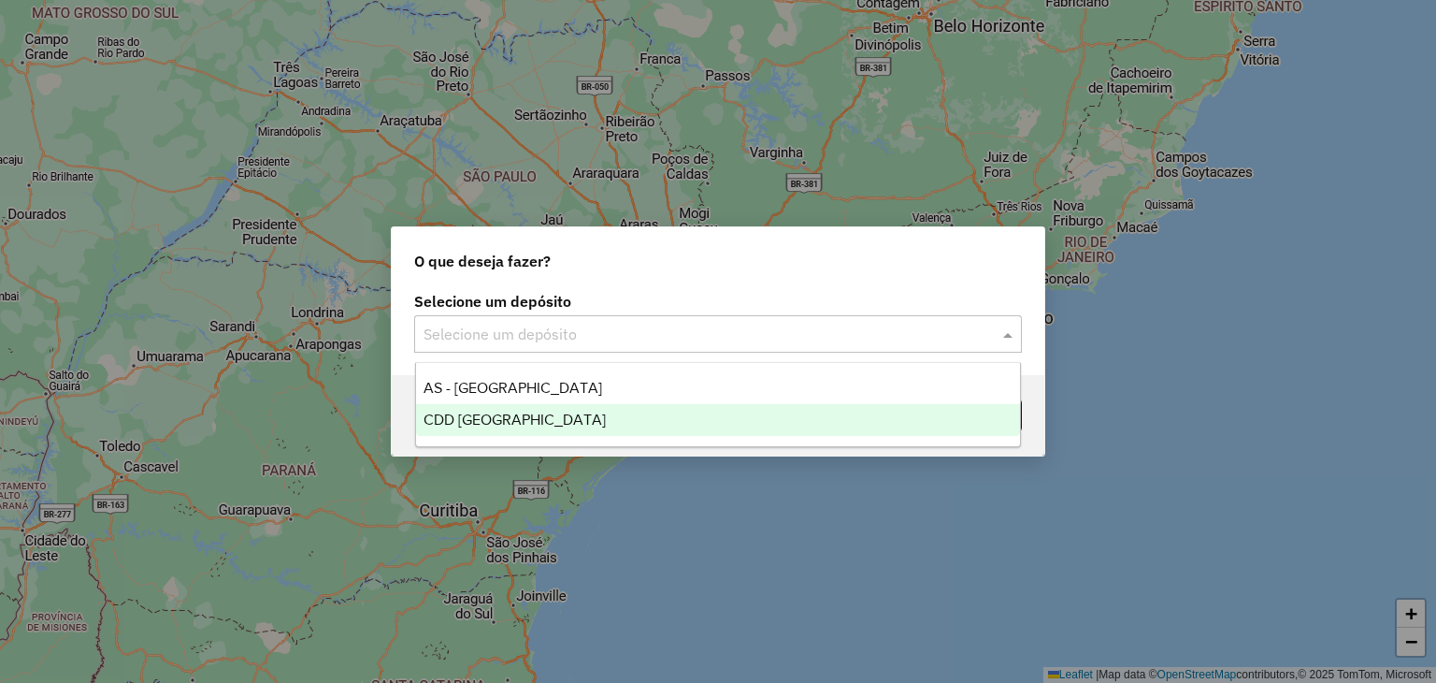
click at [629, 418] on div "CDD [GEOGRAPHIC_DATA]" at bounding box center [718, 420] width 605 height 32
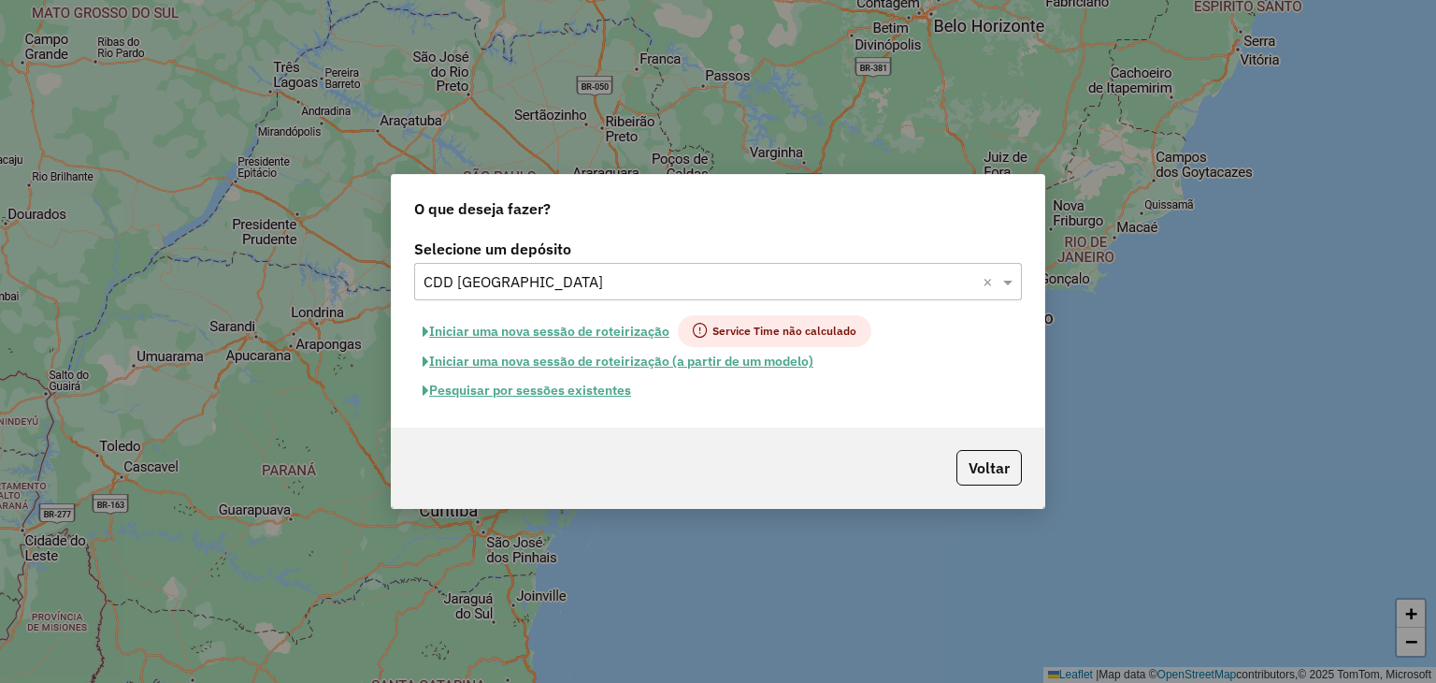
click at [580, 397] on button "Pesquisar por sessões existentes" at bounding box center [526, 390] width 225 height 29
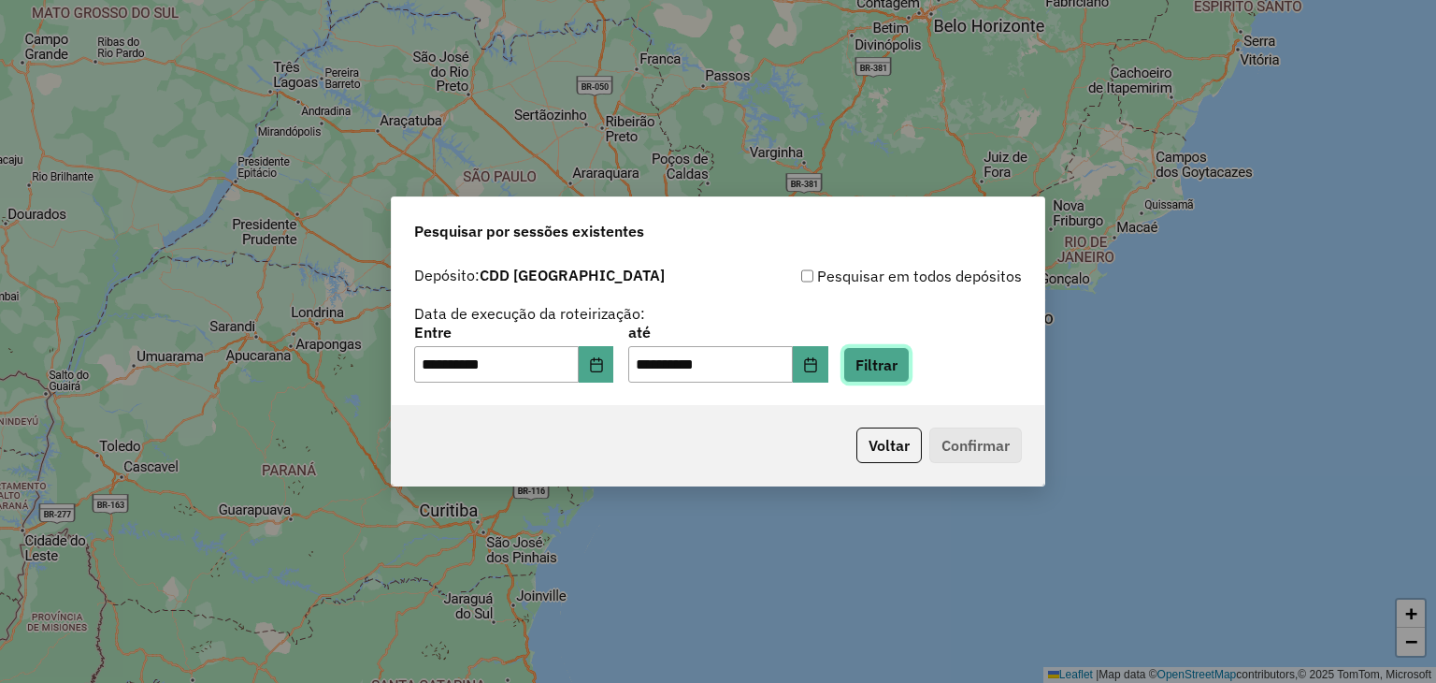
click at [906, 365] on button "Filtrar" at bounding box center [877, 365] width 66 height 36
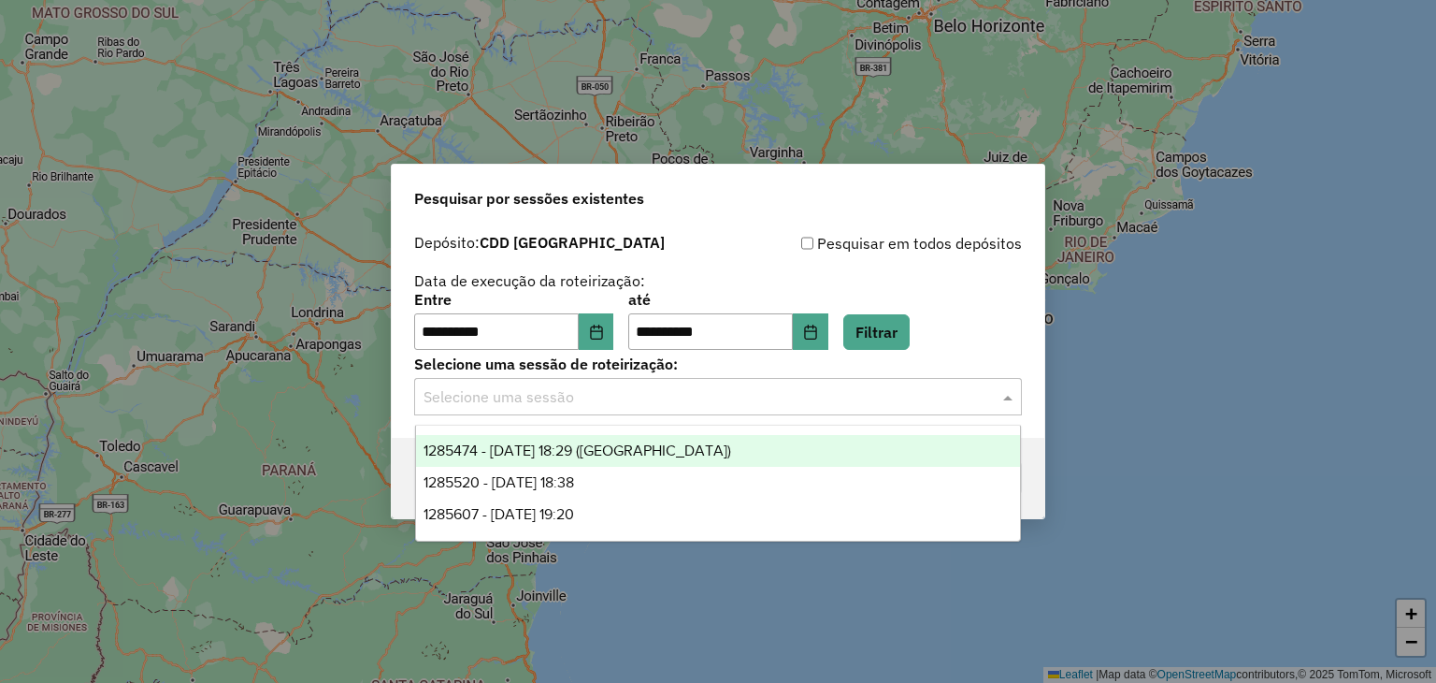
click at [557, 397] on input "text" at bounding box center [700, 397] width 552 height 22
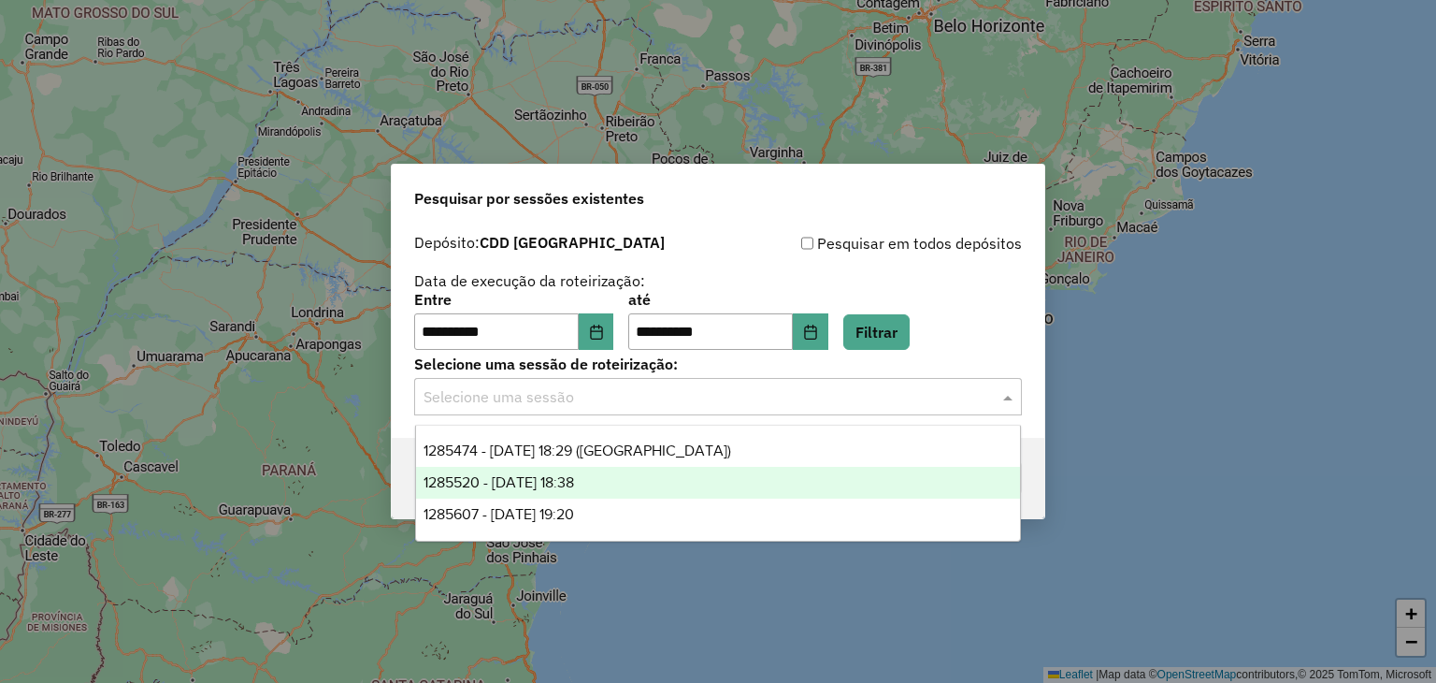
click at [574, 487] on span "1285520 - [DATE] 18:38" at bounding box center [499, 482] width 151 height 16
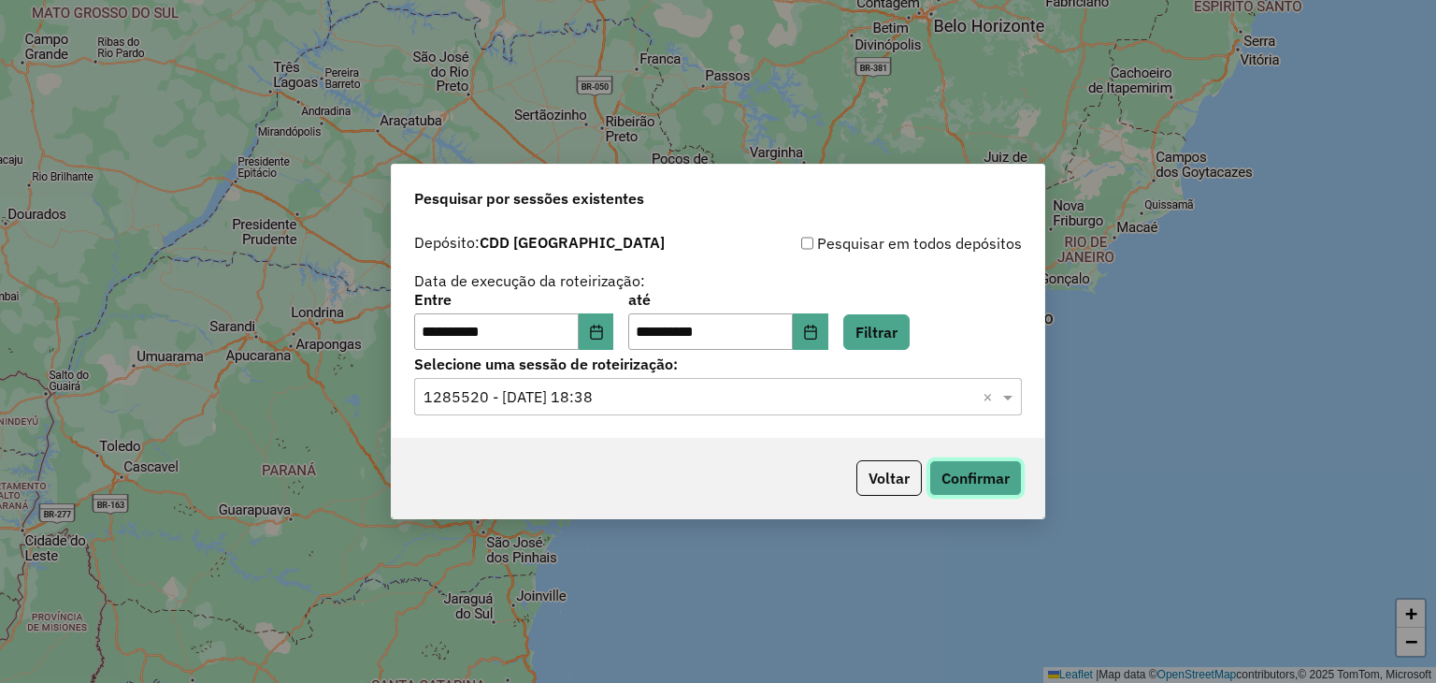
click at [994, 471] on button "Confirmar" at bounding box center [976, 478] width 93 height 36
